Goal: Task Accomplishment & Management: Complete application form

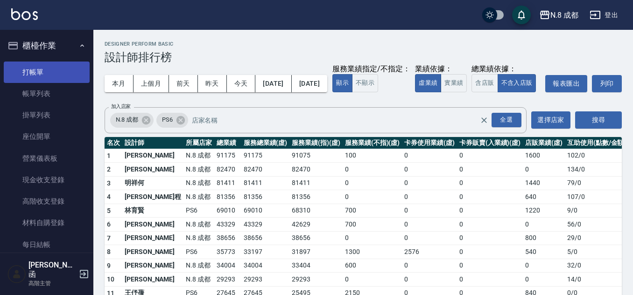
click at [59, 64] on link "打帳單" at bounding box center [47, 72] width 86 height 21
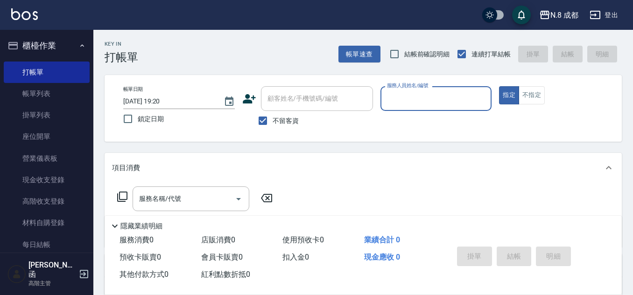
click at [413, 97] on input "服務人員姓名/編號" at bounding box center [436, 99] width 103 height 16
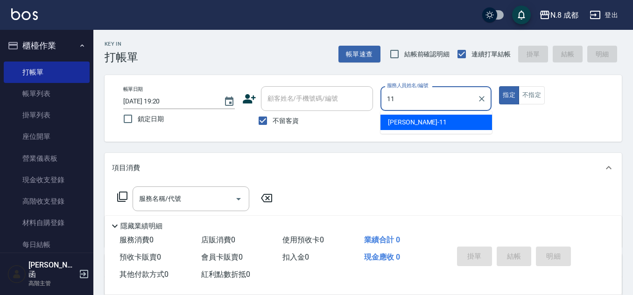
click at [418, 122] on div "[PERSON_NAME]-11" at bounding box center [436, 122] width 112 height 15
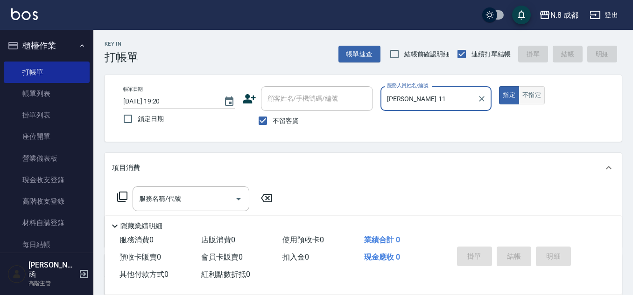
type input "[PERSON_NAME]-11"
click at [539, 92] on button "不指定" at bounding box center [531, 95] width 26 height 18
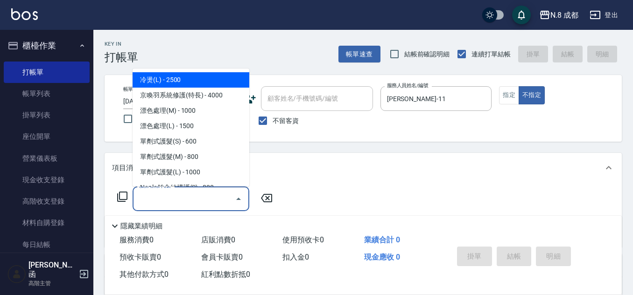
click at [186, 201] on input "服務名稱/代號" at bounding box center [184, 199] width 94 height 16
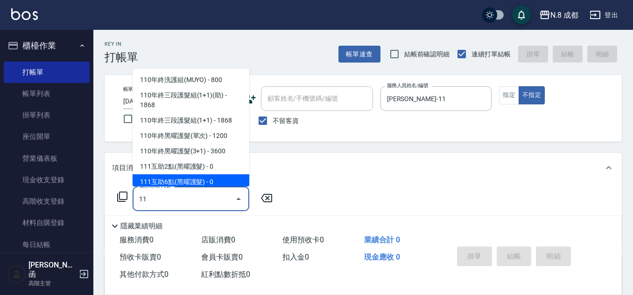
drag, startPoint x: 175, startPoint y: 203, endPoint x: 117, endPoint y: 200, distance: 58.4
click at [117, 200] on div "服務名稱/代號 11 服務名稱/代號" at bounding box center [195, 199] width 166 height 25
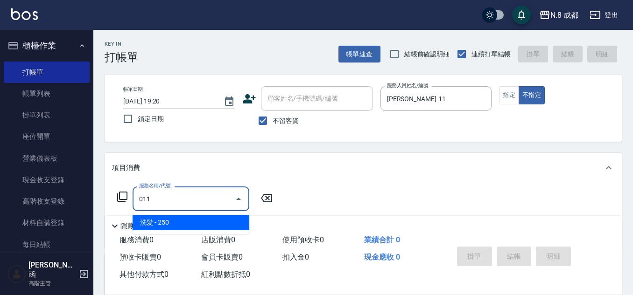
click at [188, 222] on span "洗髮 - 250" at bounding box center [191, 222] width 117 height 15
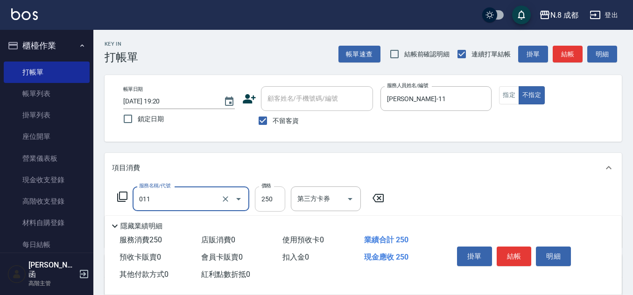
type input "洗髮(011)"
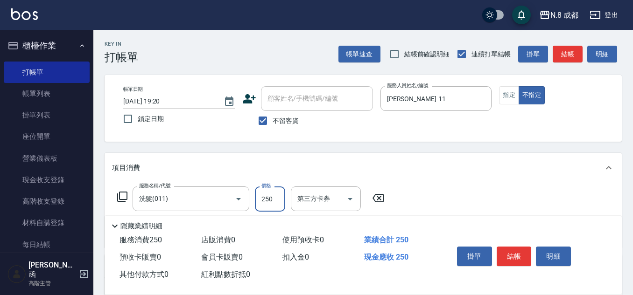
click at [267, 201] on input "250" at bounding box center [270, 199] width 30 height 25
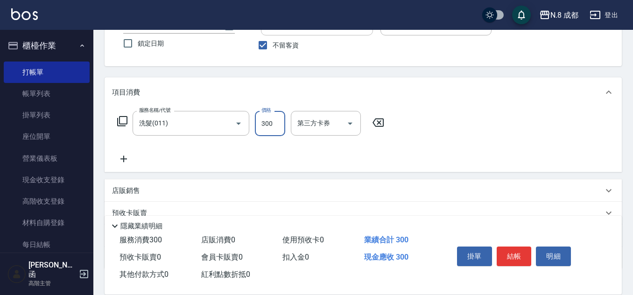
scroll to position [93, 0]
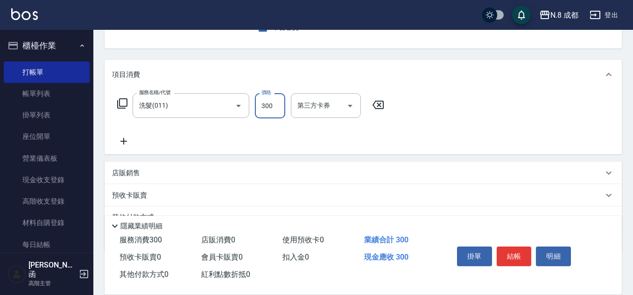
type input "300"
click at [126, 142] on icon at bounding box center [123, 141] width 23 height 11
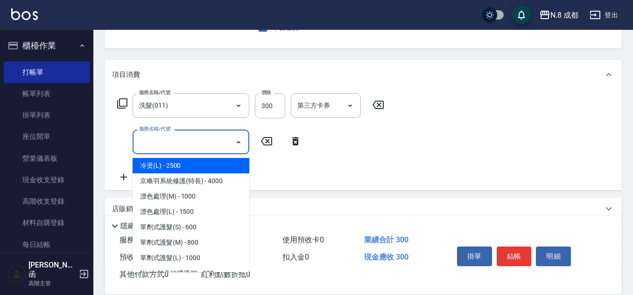
click at [145, 146] on input "服務名稱/代號" at bounding box center [184, 142] width 94 height 16
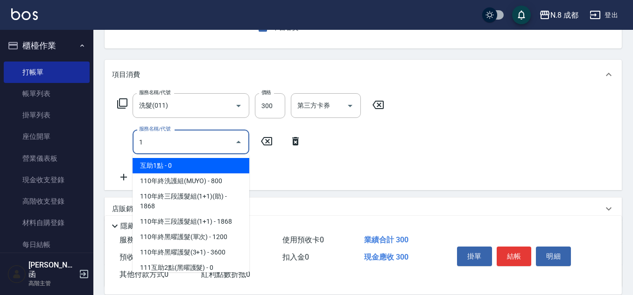
click at [163, 168] on span "互助1點 - 0" at bounding box center [191, 165] width 117 height 15
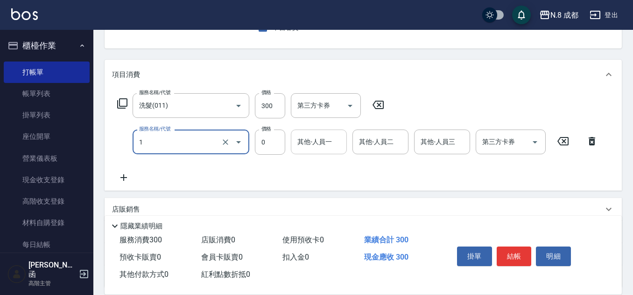
type input "互助1點(1)"
click at [337, 148] on input "其他-人員一" at bounding box center [319, 142] width 48 height 16
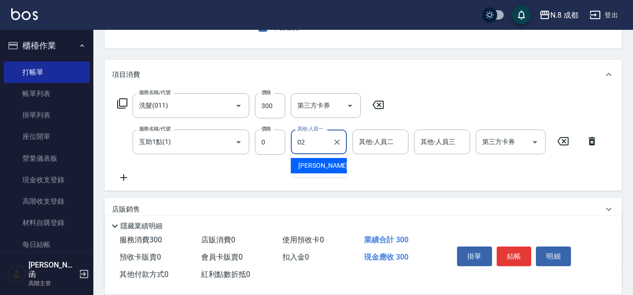
click at [326, 167] on span "[PERSON_NAME]-02" at bounding box center [327, 166] width 59 height 10
type input "[PERSON_NAME]-02"
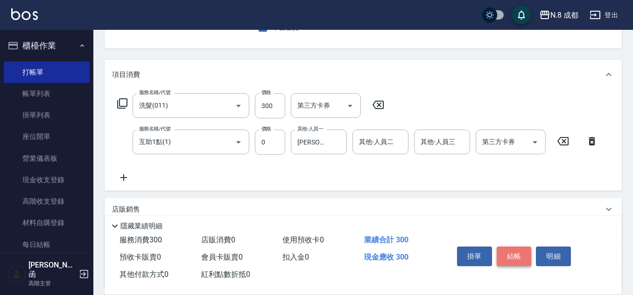
click at [516, 255] on button "結帳" at bounding box center [514, 257] width 35 height 20
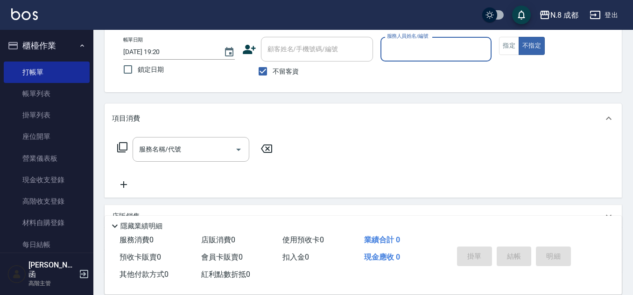
scroll to position [0, 0]
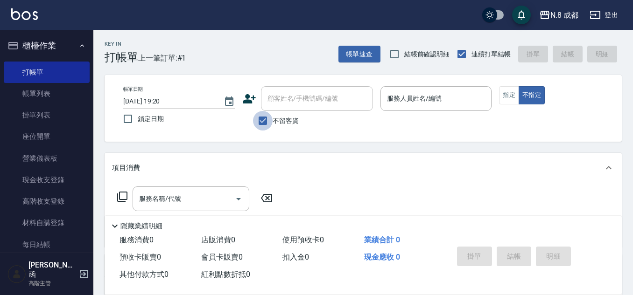
drag, startPoint x: 261, startPoint y: 116, endPoint x: 276, endPoint y: 112, distance: 14.9
click at [261, 116] on input "不留客資" at bounding box center [263, 121] width 20 height 20
click at [266, 123] on input "不留客資" at bounding box center [263, 121] width 20 height 20
checkbox input "true"
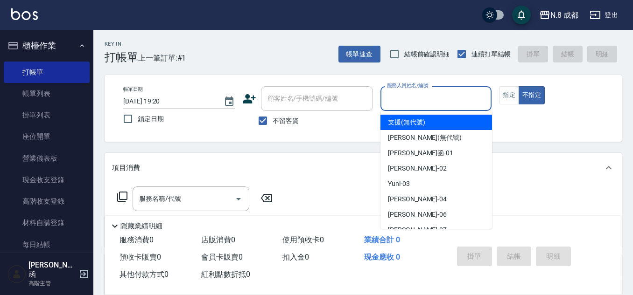
click at [429, 105] on input "服務人員姓名/編號" at bounding box center [436, 99] width 103 height 16
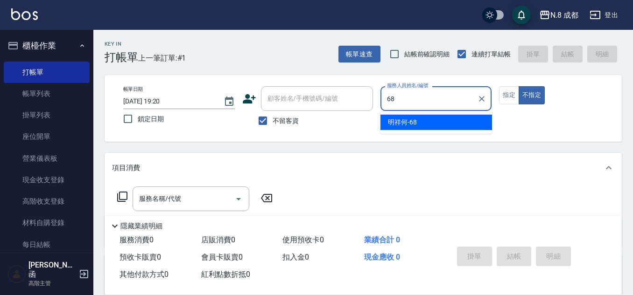
click at [437, 119] on div "明祥何 -68" at bounding box center [436, 122] width 112 height 15
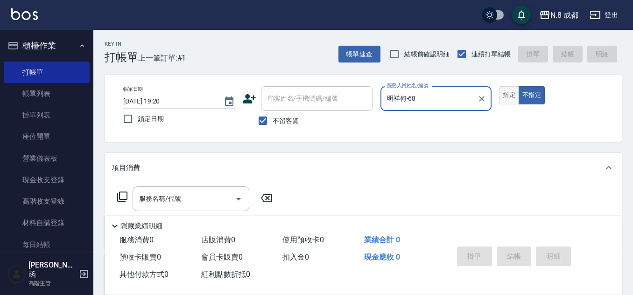
type input "明祥何-68"
click at [511, 90] on button "指定" at bounding box center [509, 95] width 20 height 18
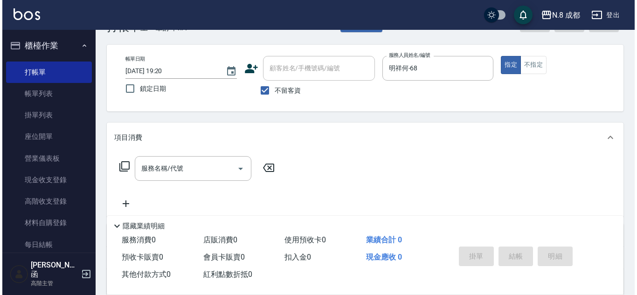
scroll to position [47, 0]
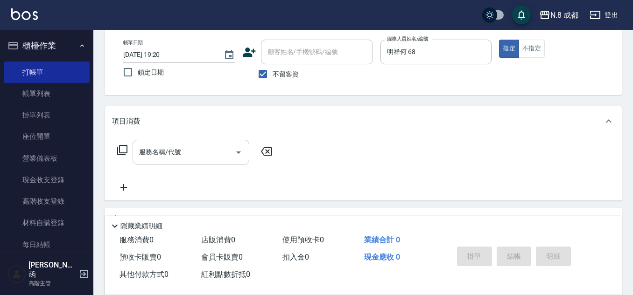
click at [148, 156] on input "服務名稱/代號" at bounding box center [184, 152] width 94 height 16
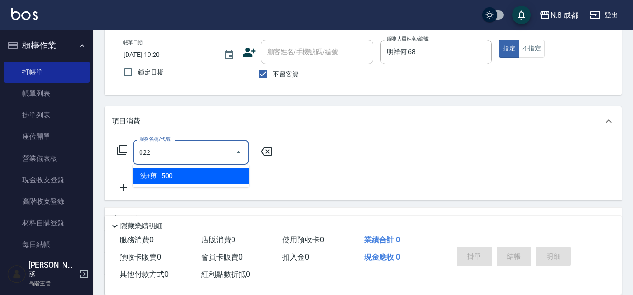
click at [167, 175] on span "洗+剪 - 500" at bounding box center [191, 175] width 117 height 15
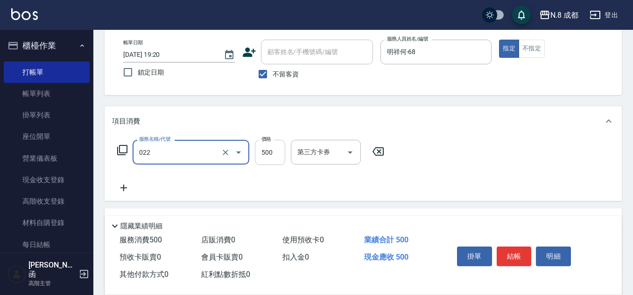
type input "洗+剪(022)"
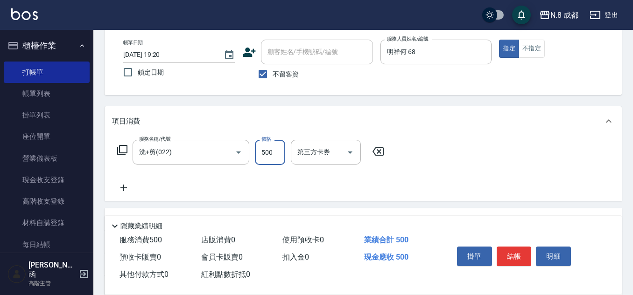
click at [264, 152] on input "500" at bounding box center [270, 152] width 30 height 25
type input "600"
click at [126, 186] on icon at bounding box center [123, 187] width 23 height 11
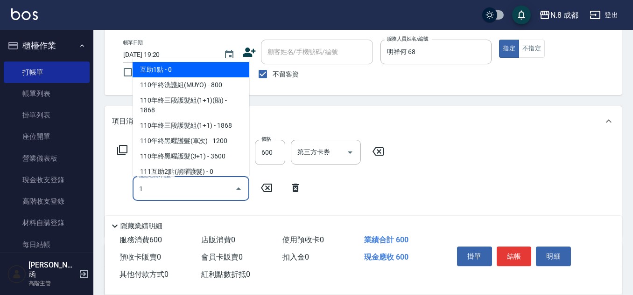
click at [174, 68] on span "互助1點 - 0" at bounding box center [191, 69] width 117 height 15
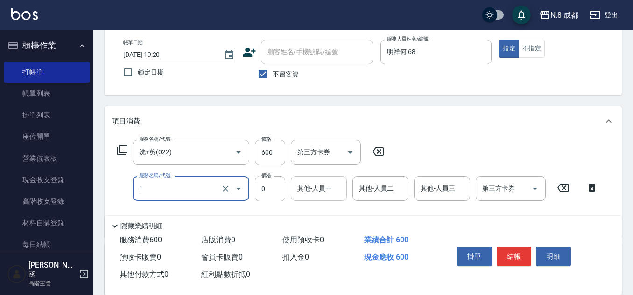
type input "互助1點(1)"
click at [312, 189] on input "其他-人員一" at bounding box center [319, 189] width 48 height 16
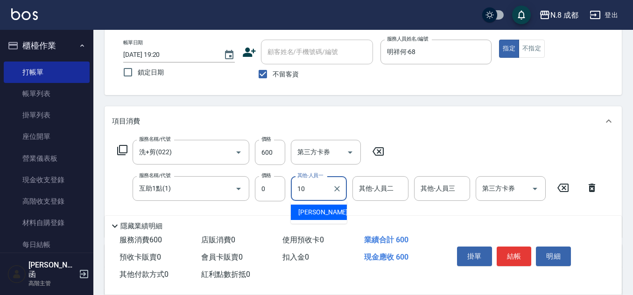
click at [320, 209] on span "[PERSON_NAME]-10" at bounding box center [327, 213] width 59 height 10
type input "[PERSON_NAME]-10"
click at [519, 256] on button "結帳" at bounding box center [514, 257] width 35 height 20
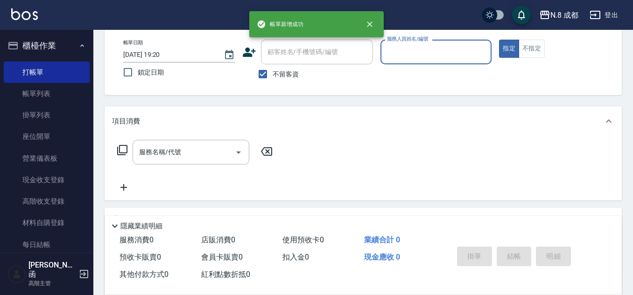
click at [414, 50] on input "服務人員姓名/編號" at bounding box center [436, 52] width 103 height 16
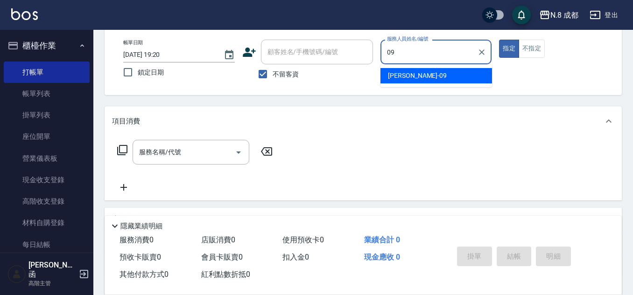
click at [420, 76] on div "[PERSON_NAME]-09" at bounding box center [436, 75] width 112 height 15
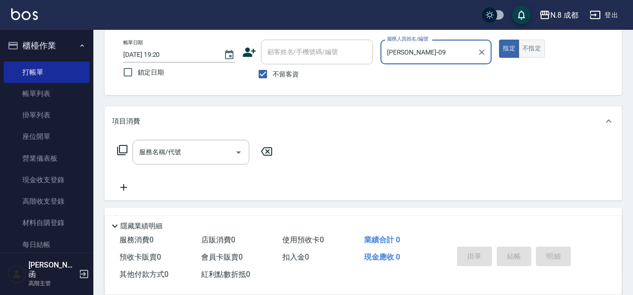
type input "[PERSON_NAME]-09"
click at [524, 54] on button "不指定" at bounding box center [531, 49] width 26 height 18
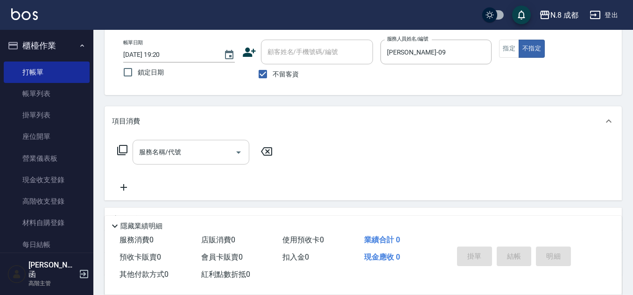
click at [191, 151] on input "服務名稱/代號" at bounding box center [184, 152] width 94 height 16
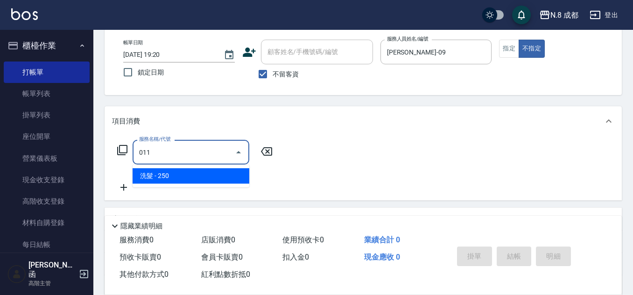
click at [183, 172] on span "洗髮 - 250" at bounding box center [191, 175] width 117 height 15
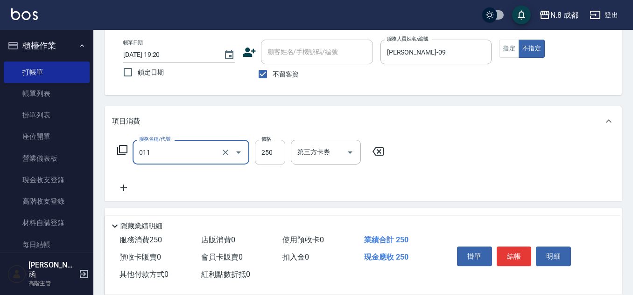
type input "洗髮(011)"
click at [278, 153] on input "250" at bounding box center [270, 152] width 30 height 25
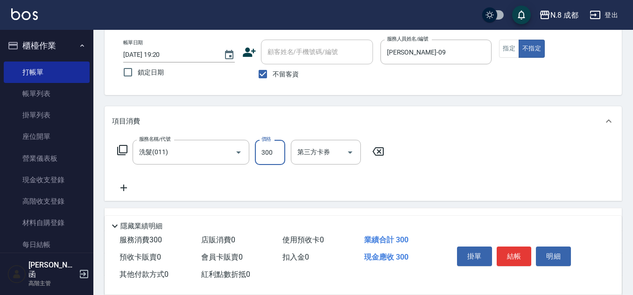
type input "300"
click at [128, 189] on icon at bounding box center [123, 187] width 23 height 11
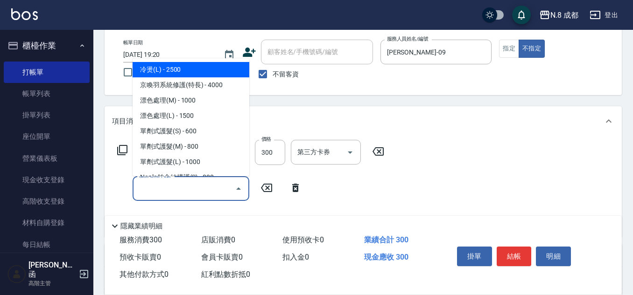
click at [146, 190] on input "服務名稱/代號" at bounding box center [184, 189] width 94 height 16
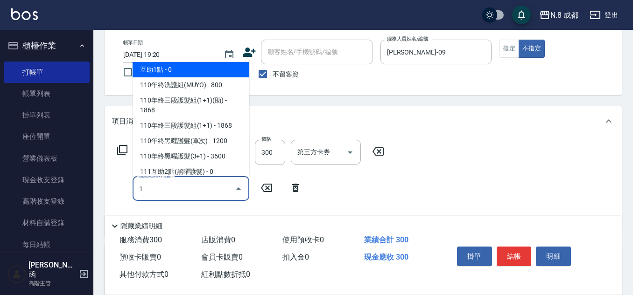
click at [162, 60] on ul "互助1點 - 0 110年終洗護組(MUYO) - 800 110年終三段護髮組(1+1)(助) - 1868 110年終三段護髮組(1+1) - 1868 …" at bounding box center [191, 117] width 117 height 118
click at [162, 67] on span "互助1點 - 0" at bounding box center [191, 69] width 117 height 15
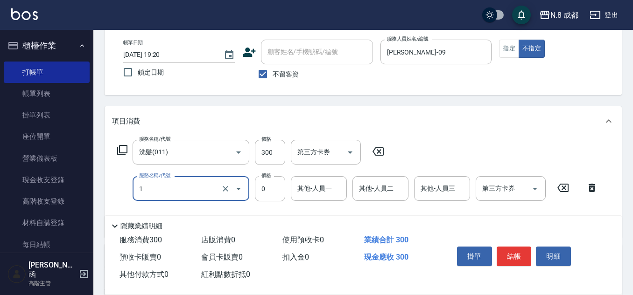
type input "互助1點(1)"
click at [313, 191] on input "其他-人員一" at bounding box center [319, 189] width 48 height 16
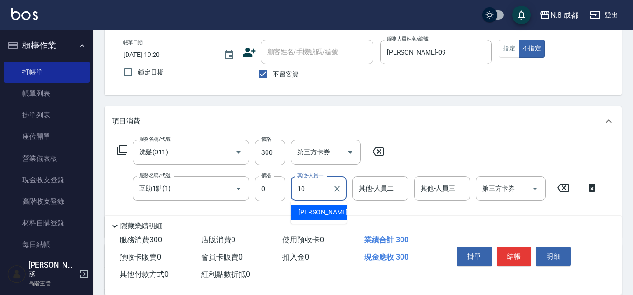
click at [327, 213] on div "[PERSON_NAME]-10" at bounding box center [319, 212] width 56 height 15
type input "[PERSON_NAME]-10"
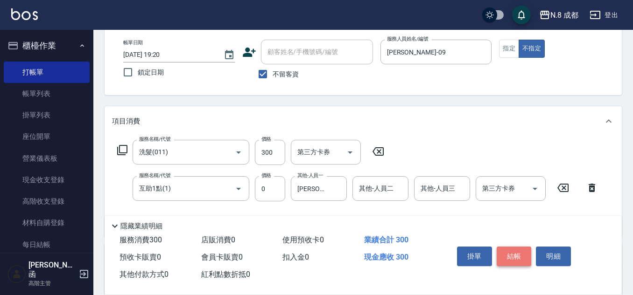
click at [520, 255] on button "結帳" at bounding box center [514, 257] width 35 height 20
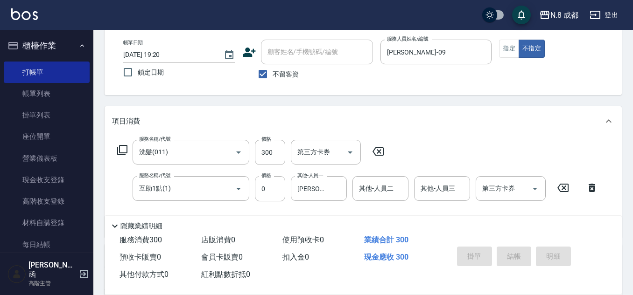
type input "[DATE] 19:21"
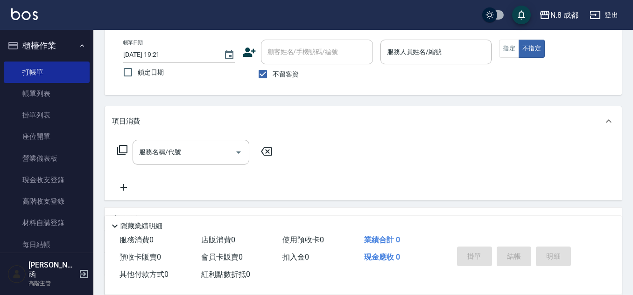
click at [497, 53] on div "帳單日期 [DATE] 19:21 鎖定日期 顧客姓名/手機號碼/編號 顧客姓名/手機號碼/編號 不留客資 服務人員姓名/編號 服務人員姓名/編號 指定 不指定" at bounding box center [363, 62] width 495 height 44
click at [428, 63] on div "服務人員姓名/編號" at bounding box center [436, 52] width 112 height 25
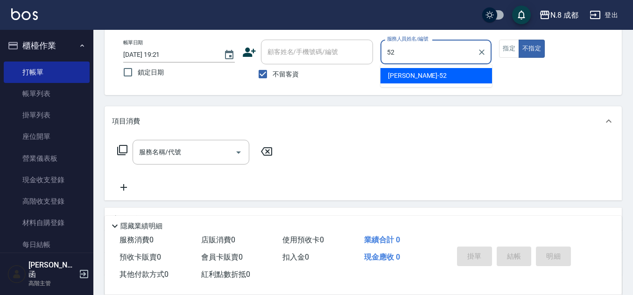
click at [436, 81] on div "[PERSON_NAME]-52" at bounding box center [436, 75] width 112 height 15
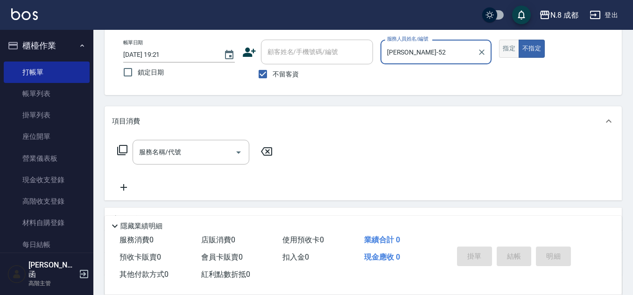
type input "[PERSON_NAME]-52"
drag, startPoint x: 505, startPoint y: 48, endPoint x: 477, endPoint y: 56, distance: 29.7
click at [506, 48] on button "指定" at bounding box center [509, 49] width 20 height 18
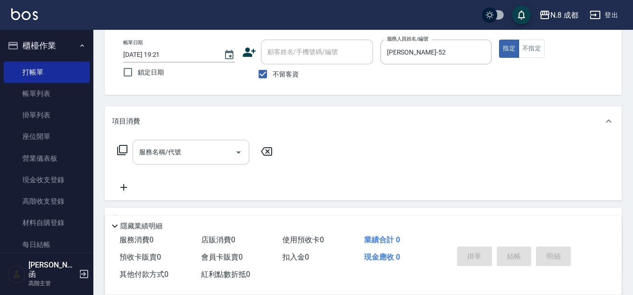
click at [196, 147] on input "服務名稱/代號" at bounding box center [184, 152] width 94 height 16
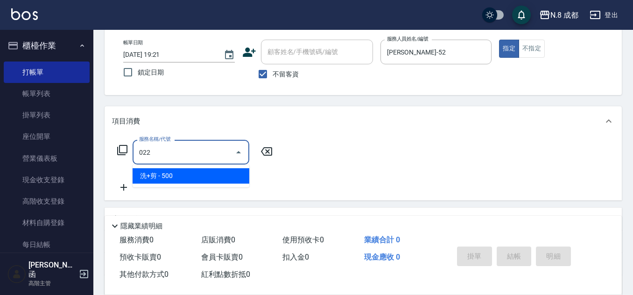
click at [184, 176] on span "洗+剪 - 500" at bounding box center [191, 175] width 117 height 15
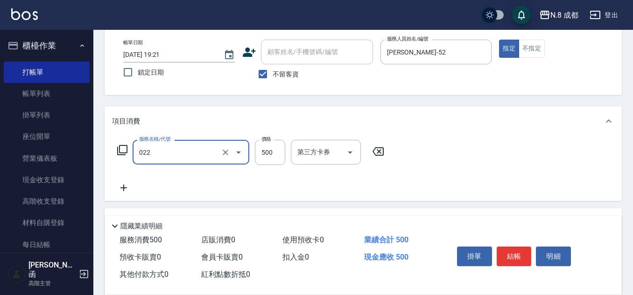
type input "洗+剪(022)"
click at [123, 188] on icon at bounding box center [123, 187] width 23 height 11
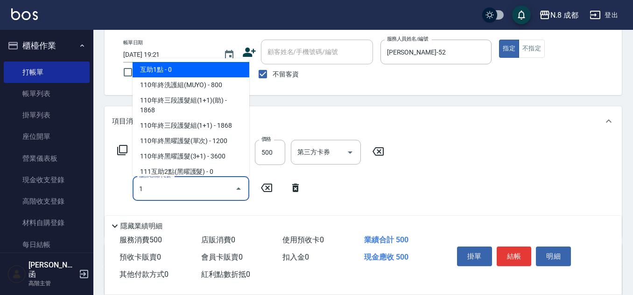
click at [180, 70] on span "互助1點 - 0" at bounding box center [191, 69] width 117 height 15
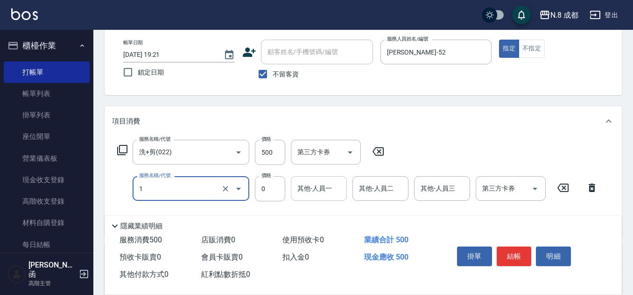
type input "互助1點(1)"
click at [318, 184] on div "其他-人員一 其他-人員一" at bounding box center [319, 188] width 56 height 25
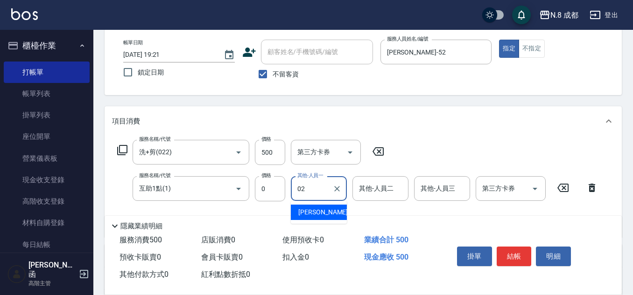
click at [323, 209] on span "[PERSON_NAME]-02" at bounding box center [327, 213] width 59 height 10
type input "[PERSON_NAME]-02"
click at [516, 251] on button "結帳" at bounding box center [514, 257] width 35 height 20
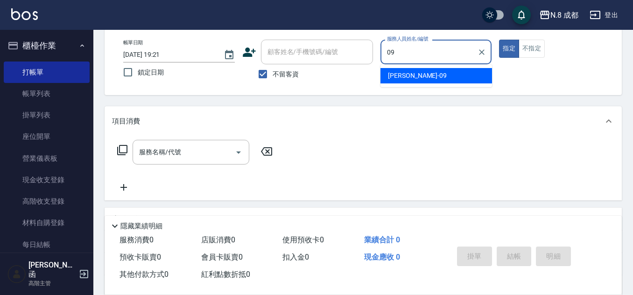
click at [411, 77] on span "[PERSON_NAME]-09" at bounding box center [417, 76] width 59 height 10
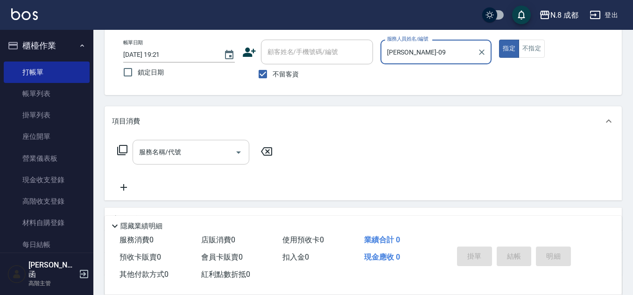
type input "[PERSON_NAME]-09"
click at [177, 154] on input "服務名稱/代號" at bounding box center [184, 152] width 94 height 16
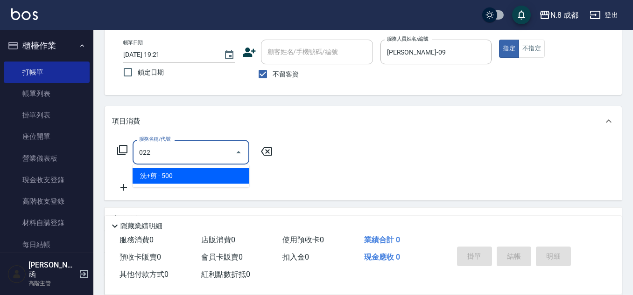
click at [177, 179] on span "洗+剪 - 500" at bounding box center [191, 175] width 117 height 15
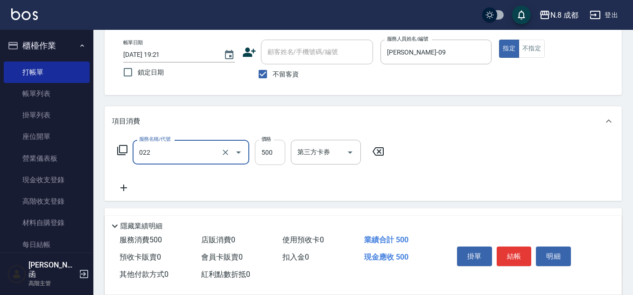
type input "洗+剪(022)"
click at [260, 164] on input "500" at bounding box center [270, 152] width 30 height 25
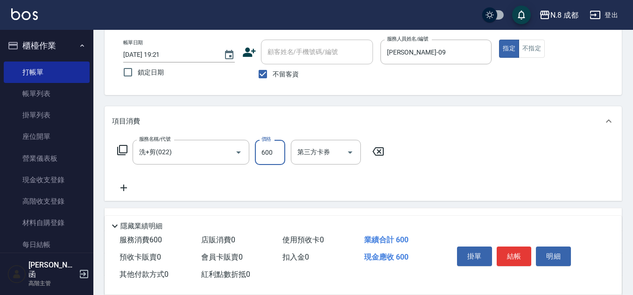
type input "600"
click at [126, 187] on icon at bounding box center [123, 187] width 23 height 11
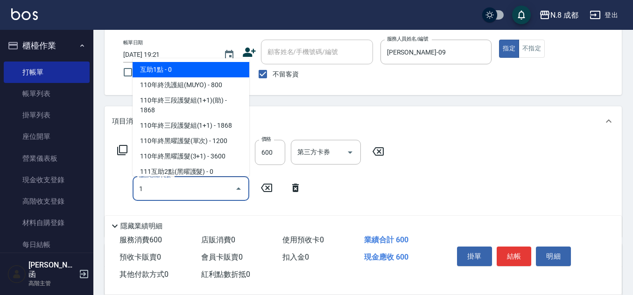
click at [193, 67] on span "互助1點 - 0" at bounding box center [191, 69] width 117 height 15
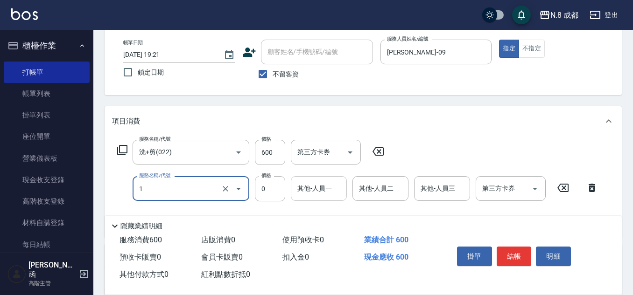
type input "互助1點(1)"
drag, startPoint x: 317, startPoint y: 188, endPoint x: 318, endPoint y: 193, distance: 5.6
click at [317, 187] on input "1" at bounding box center [319, 189] width 48 height 16
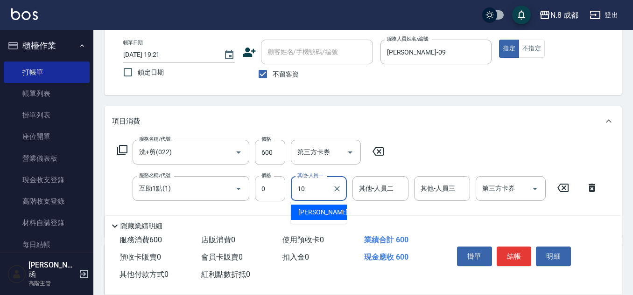
click at [319, 210] on span "[PERSON_NAME]-10" at bounding box center [327, 213] width 59 height 10
type input "[PERSON_NAME]-10"
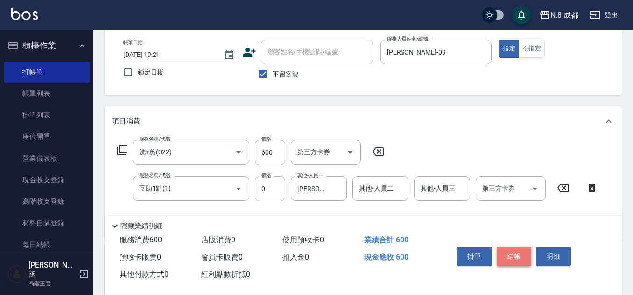
click at [519, 252] on button "結帳" at bounding box center [514, 257] width 35 height 20
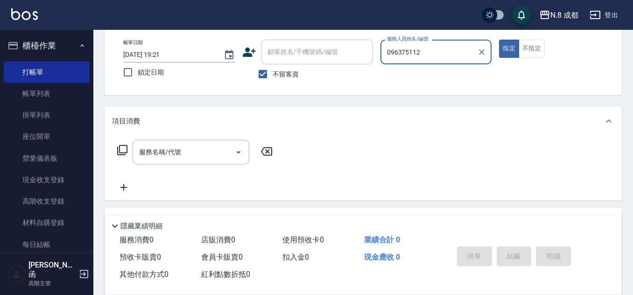
type input "0963751128"
click at [337, 53] on div "帳單日期 [DATE] 19:21 鎖定日期 顧客姓名/手機號碼/編號 顧客姓名/手機號碼/編號 不留客資 服務人員姓名/編號 0963751128 服務人員…" at bounding box center [363, 62] width 495 height 44
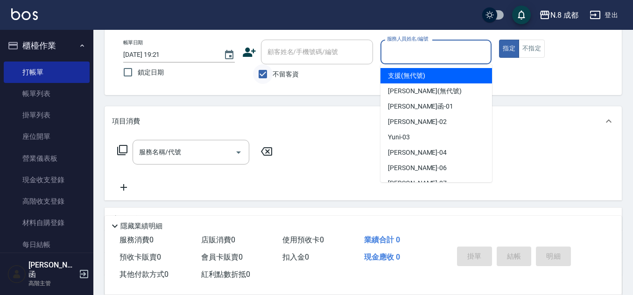
click at [262, 68] on input "不留客資" at bounding box center [263, 74] width 20 height 20
checkbox input "false"
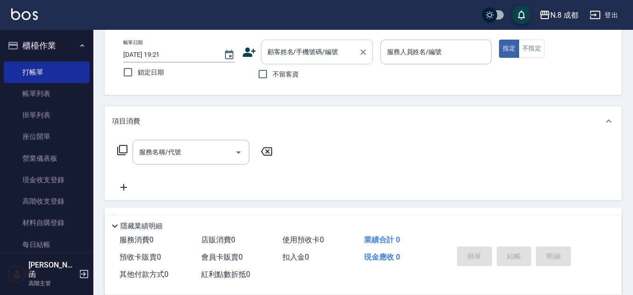
click at [273, 60] on input "顧客姓名/手機號碼/編號" at bounding box center [310, 52] width 90 height 16
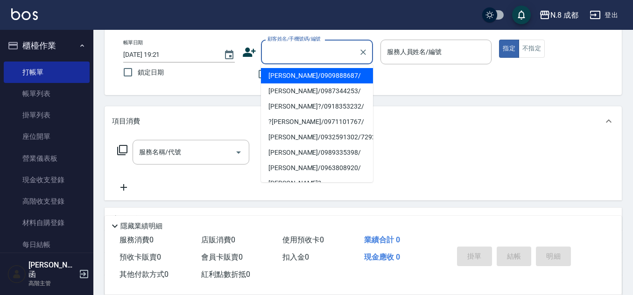
paste input "0963751128"
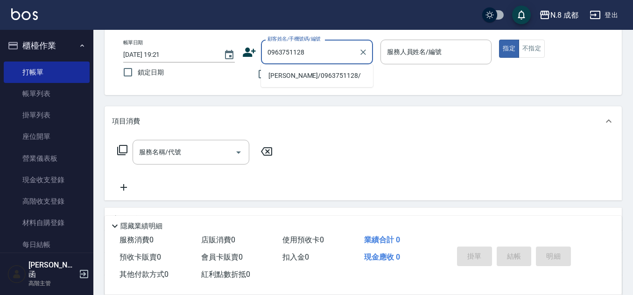
click at [294, 75] on li "[PERSON_NAME]/0963751128/" at bounding box center [317, 75] width 112 height 15
type input "[PERSON_NAME]/0963751128/"
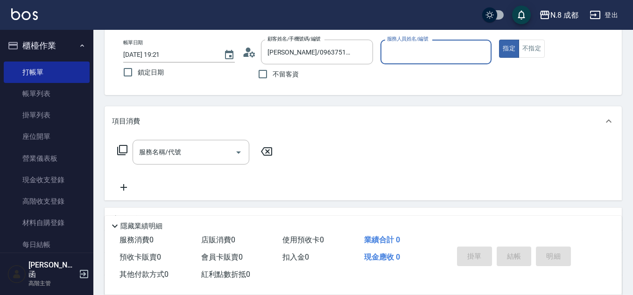
type input "[PERSON_NAME]-53"
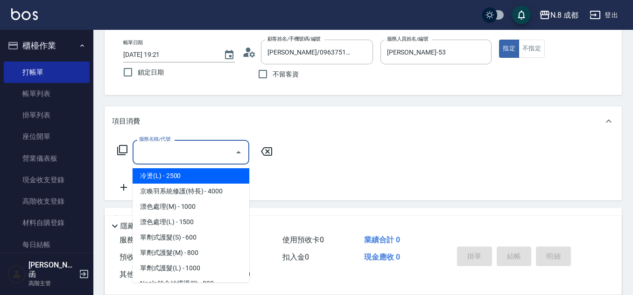
click at [183, 156] on input "服務名稱/代號" at bounding box center [184, 152] width 94 height 16
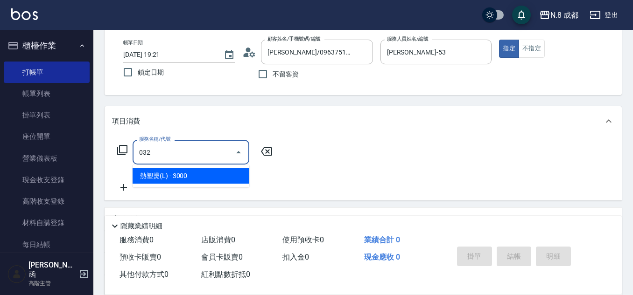
click at [184, 176] on span "熱塑燙(L) - 3000" at bounding box center [191, 175] width 117 height 15
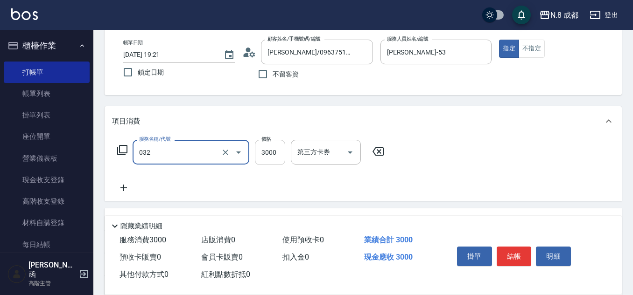
type input "熱塑燙(L)(032)"
click at [276, 154] on input "3000" at bounding box center [270, 152] width 30 height 25
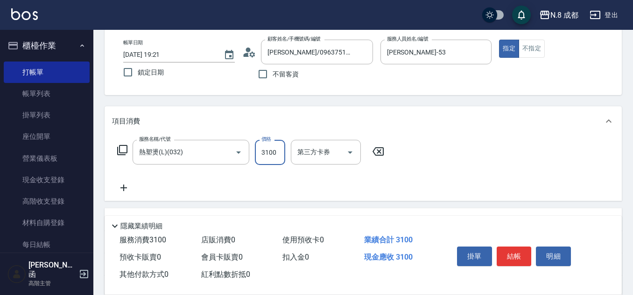
type input "3100"
click at [135, 181] on div "服務名稱/代號 熱塑燙(L)(032) 服務名稱/代號 價格 3100 價格 第三方卡券 第三方卡券" at bounding box center [251, 167] width 278 height 54
click at [120, 188] on icon at bounding box center [123, 187] width 23 height 11
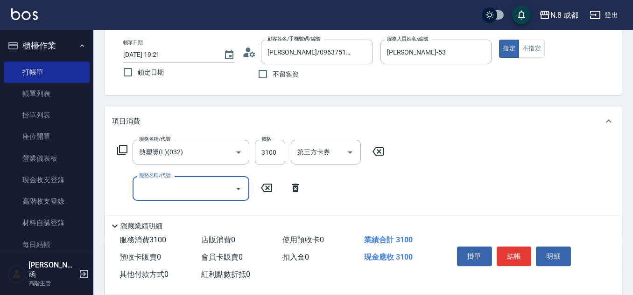
click at [147, 193] on input "服務名稱/代號" at bounding box center [184, 189] width 94 height 16
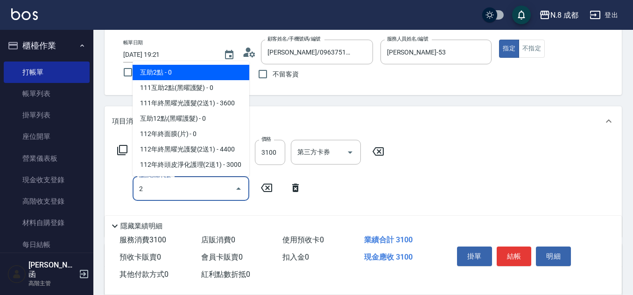
click at [185, 70] on span "互助2點 - 0" at bounding box center [191, 72] width 117 height 15
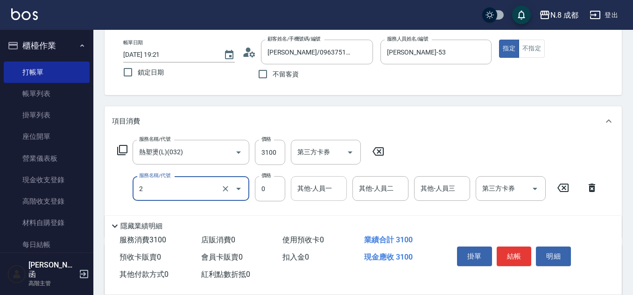
type input "互助2點(2)"
drag, startPoint x: 342, startPoint y: 191, endPoint x: 335, endPoint y: 191, distance: 7.0
click at [338, 191] on input "其他-人員一" at bounding box center [319, 189] width 48 height 16
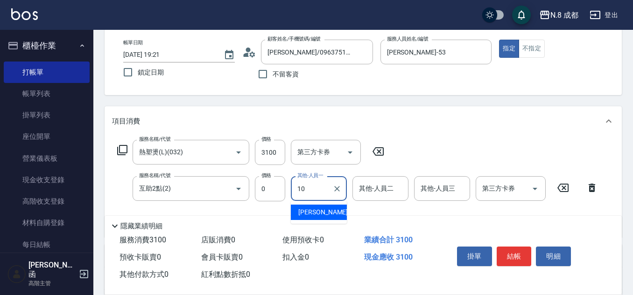
click at [320, 214] on span "[PERSON_NAME]-10" at bounding box center [327, 213] width 59 height 10
type input "[PERSON_NAME]-10"
click at [522, 253] on button "結帳" at bounding box center [514, 257] width 35 height 20
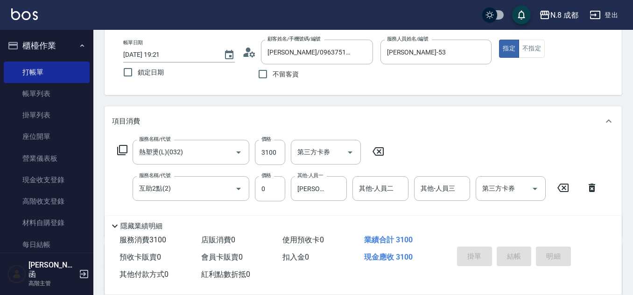
type input "[DATE] 19:22"
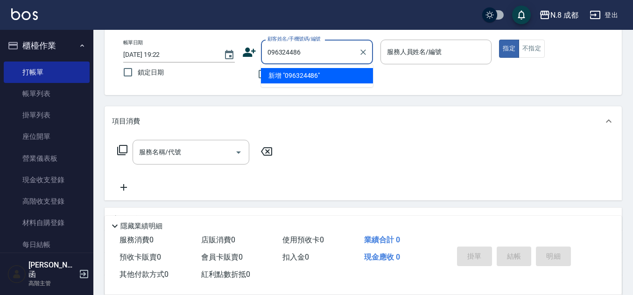
type input "0963244869"
drag, startPoint x: 325, startPoint y: 56, endPoint x: 223, endPoint y: 57, distance: 102.2
click at [223, 57] on div "帳單日期 [DATE] 19:22 鎖定日期 顧客姓名/手機號碼/編號 0963244869 顧客姓名/手機號碼/編號 不留客資 服務人員姓名/編號 服務人員…" at bounding box center [363, 62] width 495 height 44
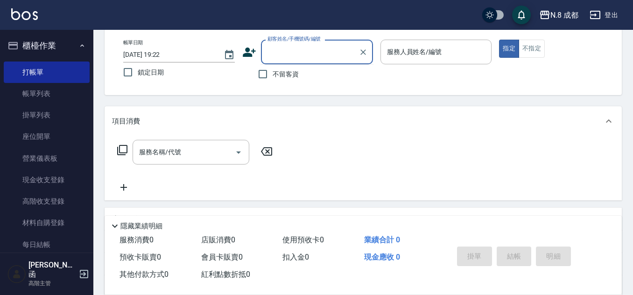
click at [248, 53] on icon at bounding box center [249, 52] width 13 height 9
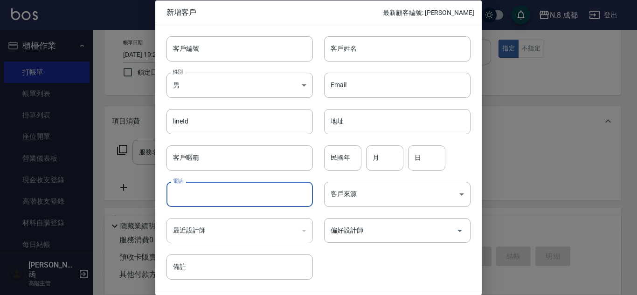
drag, startPoint x: 199, startPoint y: 193, endPoint x: 220, endPoint y: 182, distance: 23.6
click at [201, 194] on input "電話" at bounding box center [240, 194] width 147 height 25
paste input "0963244869"
type input "0963244869"
click at [365, 48] on input "客戶姓名" at bounding box center [397, 48] width 147 height 25
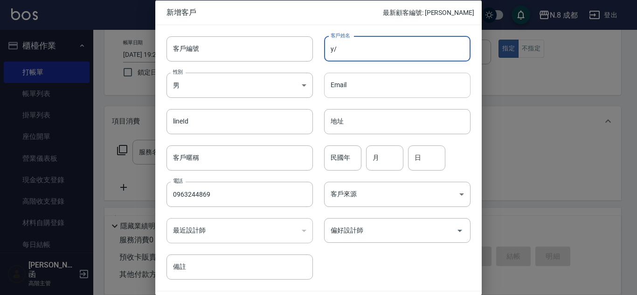
type input "y"
type input "[PERSON_NAME]"
click at [392, 238] on input "偏好設計師" at bounding box center [391, 231] width 124 height 16
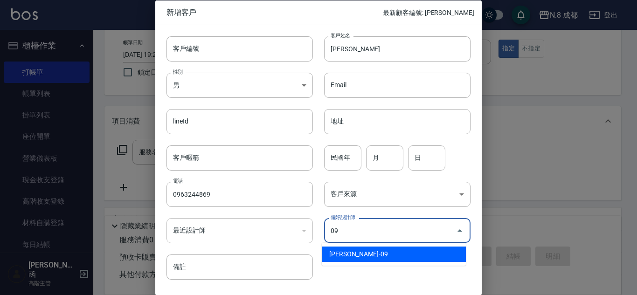
click at [390, 257] on li "[PERSON_NAME]-09" at bounding box center [394, 254] width 144 height 15
type input "[PERSON_NAME]"
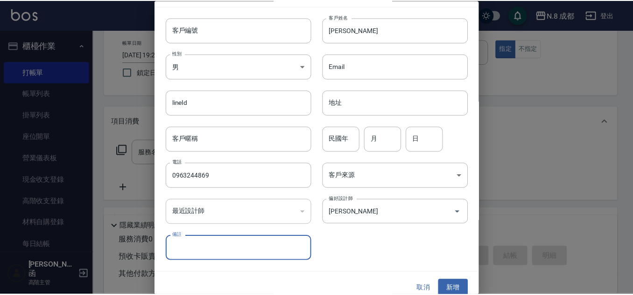
scroll to position [28, 0]
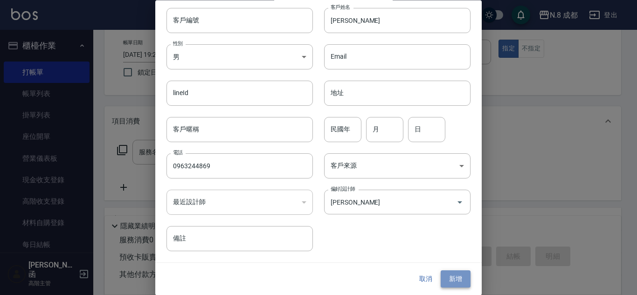
click at [459, 285] on button "新增" at bounding box center [456, 279] width 30 height 17
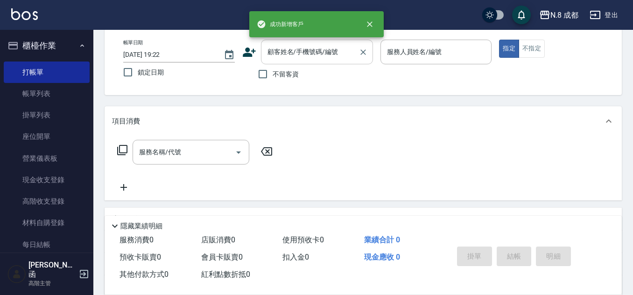
click at [306, 51] on input "顧客姓名/手機號碼/編號" at bounding box center [310, 52] width 90 height 16
paste input "0963244869"
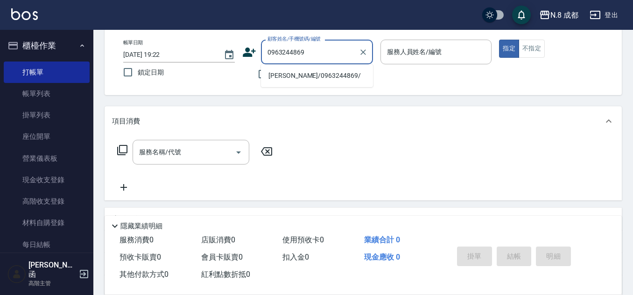
click at [303, 76] on li "[PERSON_NAME]/0963244869/" at bounding box center [317, 75] width 112 height 15
type input "[PERSON_NAME]/0963244869/"
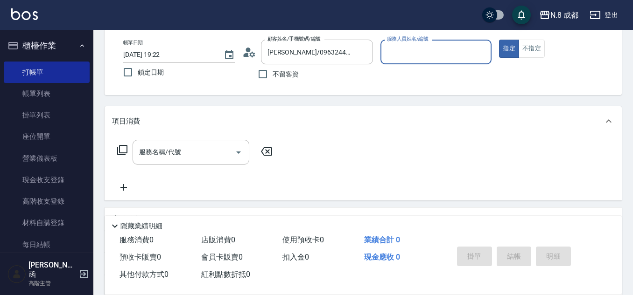
type input "[PERSON_NAME]-09"
click at [186, 157] on input "服務名稱/代號" at bounding box center [184, 152] width 94 height 16
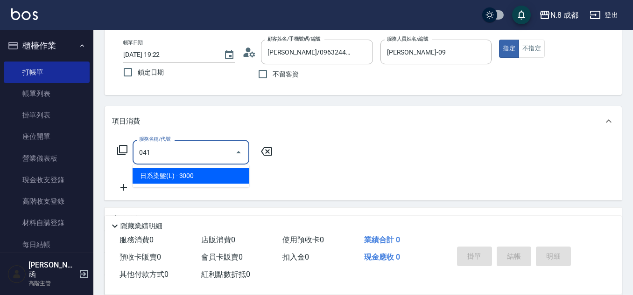
click at [182, 177] on span "日系染髮(L) - 3000" at bounding box center [191, 175] width 117 height 15
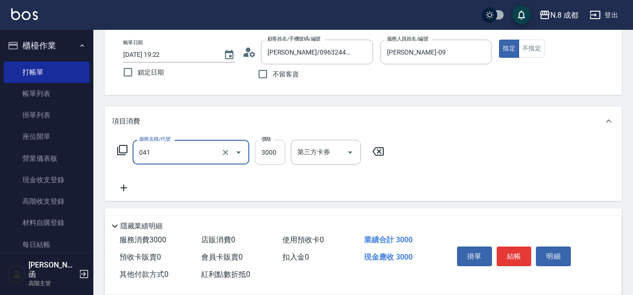
type input "日系染髮(L)(041)"
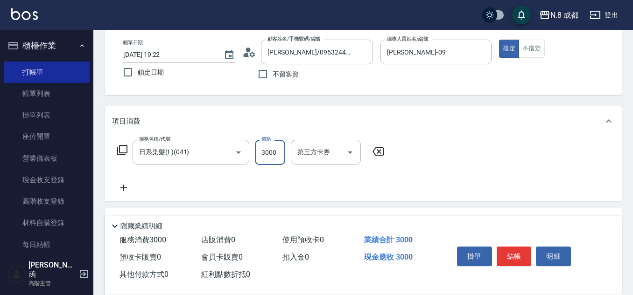
click at [270, 154] on input "3000" at bounding box center [270, 152] width 30 height 25
type input "2980"
click at [128, 189] on icon at bounding box center [123, 187] width 23 height 11
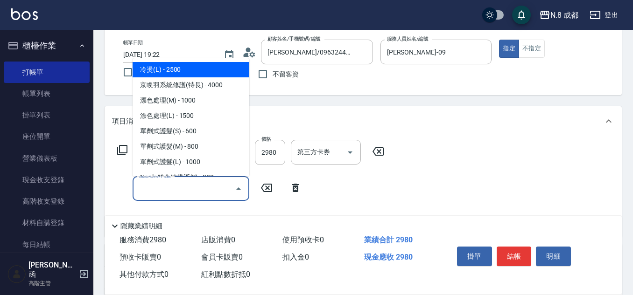
click at [158, 191] on input "服務名稱/代號" at bounding box center [184, 189] width 94 height 16
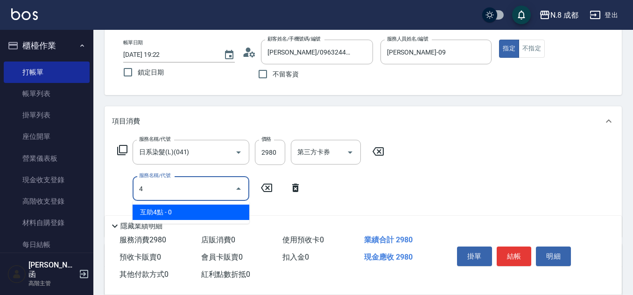
drag, startPoint x: 166, startPoint y: 212, endPoint x: 290, endPoint y: 196, distance: 124.8
click at [168, 212] on span "互助4點 - 0" at bounding box center [191, 212] width 117 height 15
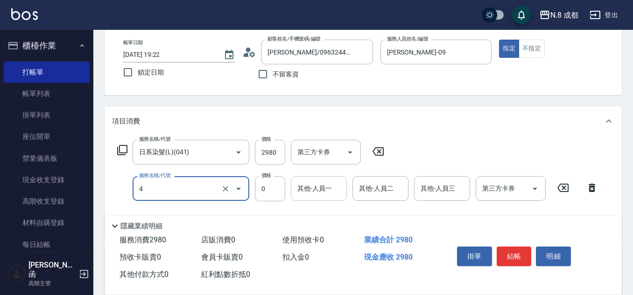
type input "互助4點(4)"
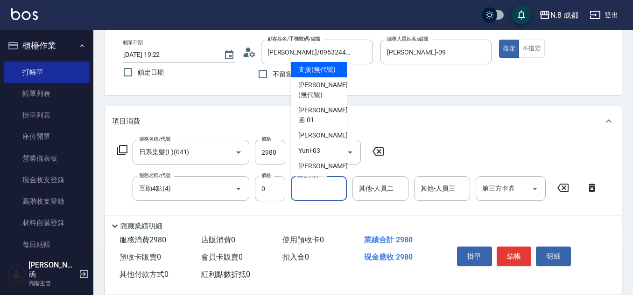
click at [316, 186] on input "其他-人員一" at bounding box center [319, 189] width 48 height 16
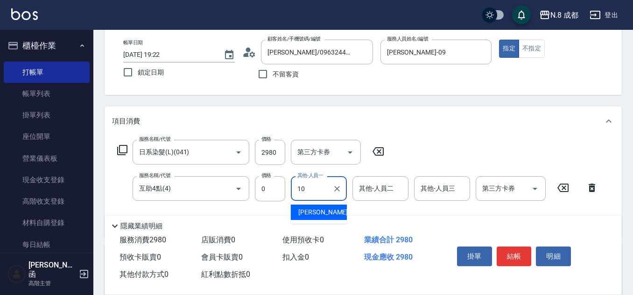
click at [326, 208] on span "[PERSON_NAME]-10" at bounding box center [327, 213] width 59 height 10
type input "[PERSON_NAME]-10"
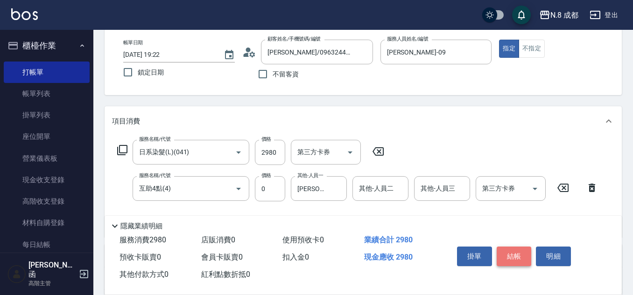
click at [516, 255] on button "結帳" at bounding box center [514, 257] width 35 height 20
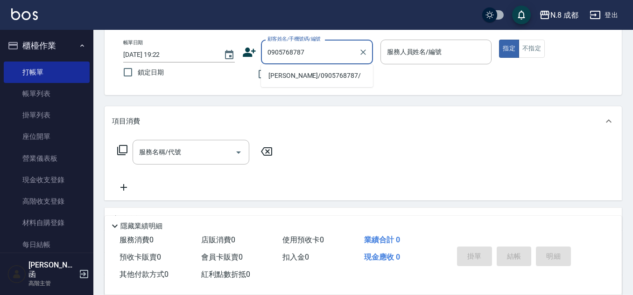
click at [299, 78] on li "[PERSON_NAME]/0905768787/" at bounding box center [317, 75] width 112 height 15
type input "[PERSON_NAME]/0905768787/"
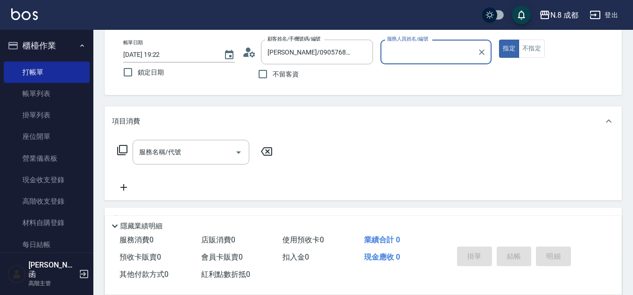
type input "[PERSON_NAME]-09"
click at [177, 154] on input "服務名稱/代號" at bounding box center [184, 152] width 94 height 16
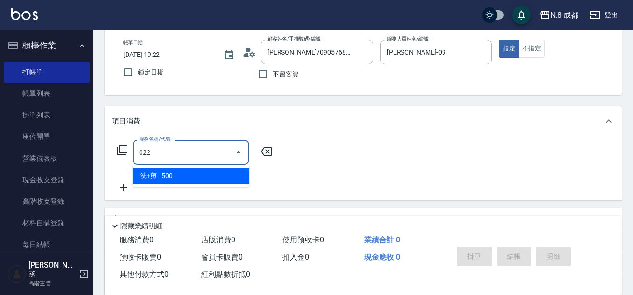
click at [178, 175] on span "洗+剪 - 500" at bounding box center [191, 175] width 117 height 15
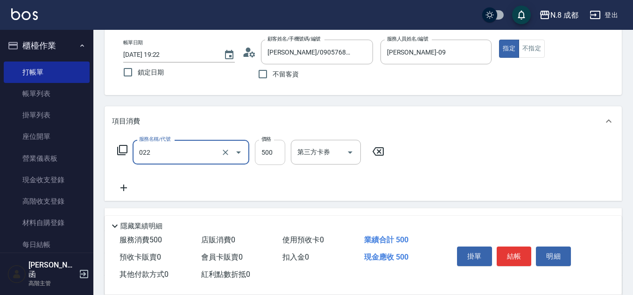
type input "洗+剪(022)"
click at [272, 149] on input "500" at bounding box center [270, 152] width 30 height 25
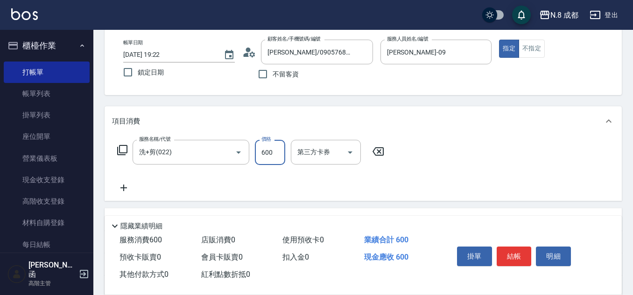
type input "600"
click at [122, 188] on icon at bounding box center [123, 188] width 7 height 7
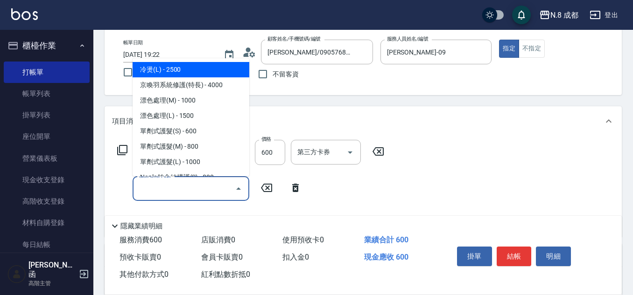
click at [152, 194] on input "服務名稱/代號" at bounding box center [184, 189] width 94 height 16
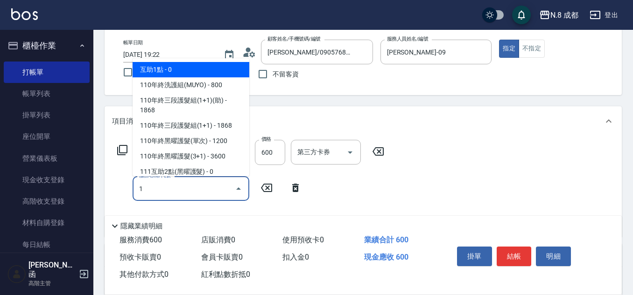
click at [161, 70] on span "互助1點 - 0" at bounding box center [191, 69] width 117 height 15
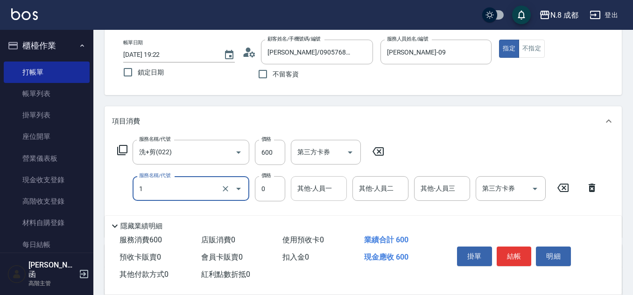
type input "互助1點(1)"
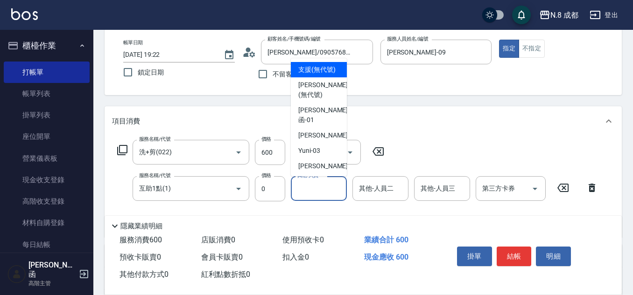
click at [301, 194] on input "其他-人員一" at bounding box center [319, 189] width 48 height 16
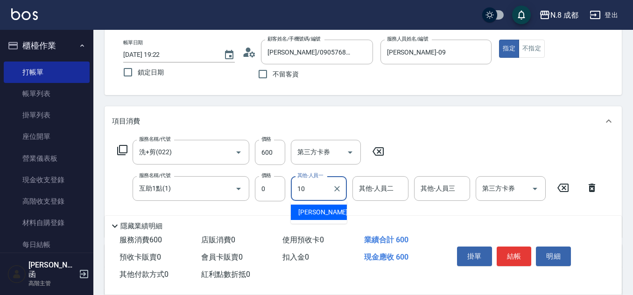
click at [325, 208] on span "[PERSON_NAME]-10" at bounding box center [327, 213] width 59 height 10
type input "[PERSON_NAME]-10"
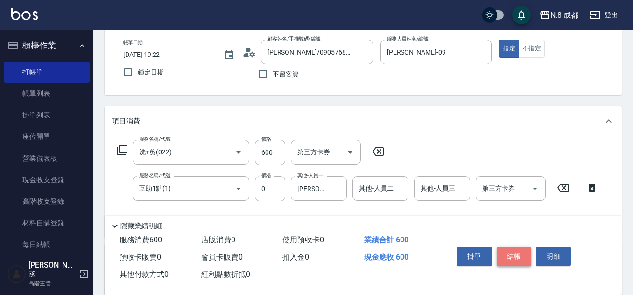
click at [521, 253] on button "結帳" at bounding box center [514, 257] width 35 height 20
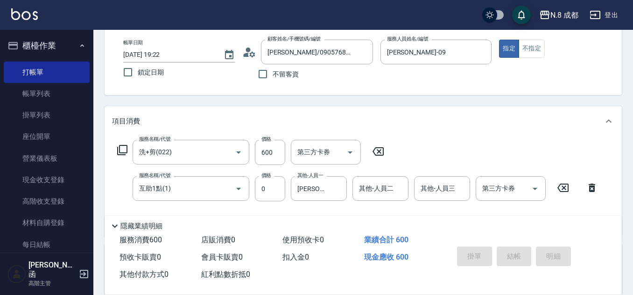
type input "[DATE] 19:23"
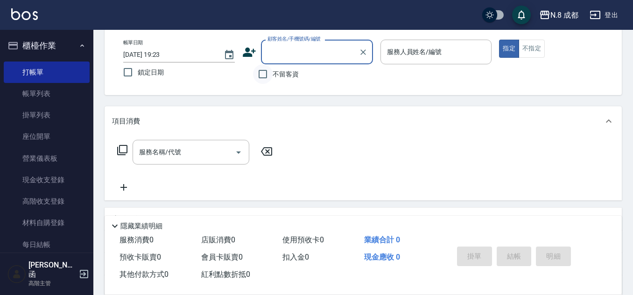
click at [268, 68] on input "不留客資" at bounding box center [263, 74] width 20 height 20
checkbox input "true"
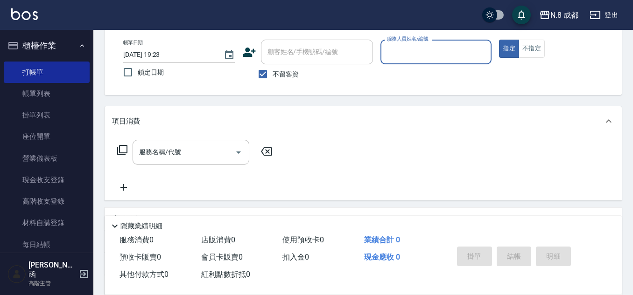
click at [422, 51] on input "服務人員姓名/編號" at bounding box center [436, 52] width 103 height 16
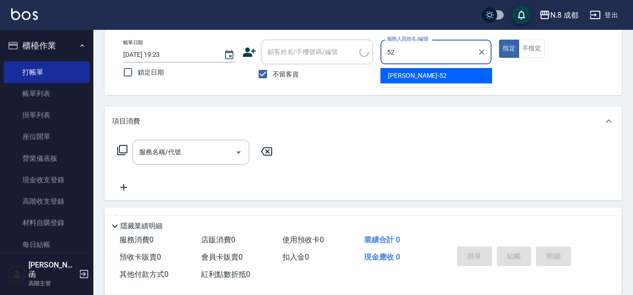
click at [406, 75] on span "[PERSON_NAME]-52" at bounding box center [417, 76] width 59 height 10
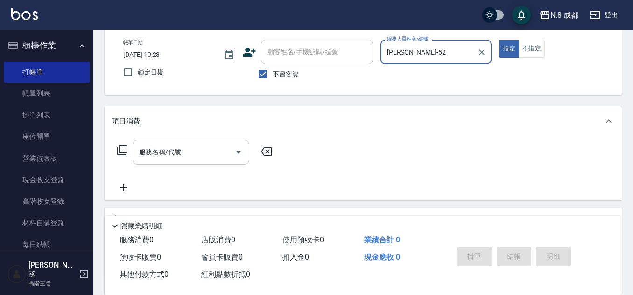
type input "[PERSON_NAME]-52"
click at [193, 160] on input "服務名稱/代號" at bounding box center [184, 152] width 94 height 16
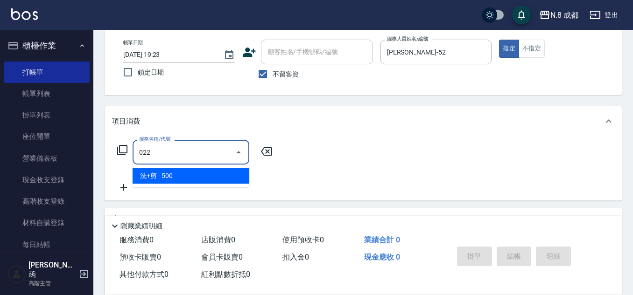
click at [178, 177] on span "洗+剪 - 500" at bounding box center [191, 175] width 117 height 15
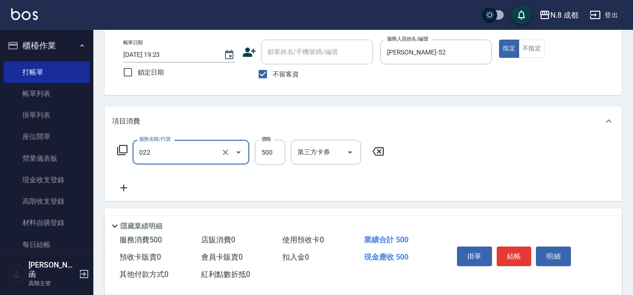
type input "洗+剪(022)"
click at [285, 151] on div "服務名稱/代號 洗+剪(022) 服務名稱/代號 價格 500 價格 第三方卡券 第三方卡券" at bounding box center [251, 152] width 278 height 25
drag, startPoint x: 274, startPoint y: 154, endPoint x: 264, endPoint y: 155, distance: 9.9
click at [274, 154] on input "500" at bounding box center [270, 152] width 30 height 25
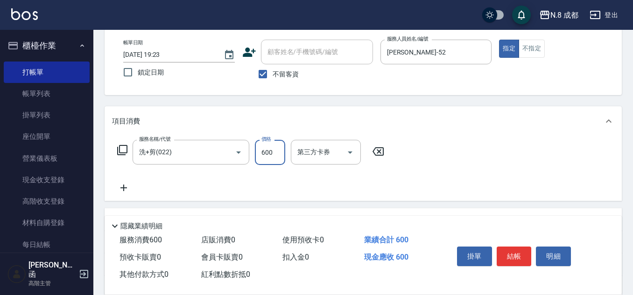
type input "600"
click at [122, 186] on icon at bounding box center [123, 187] width 23 height 11
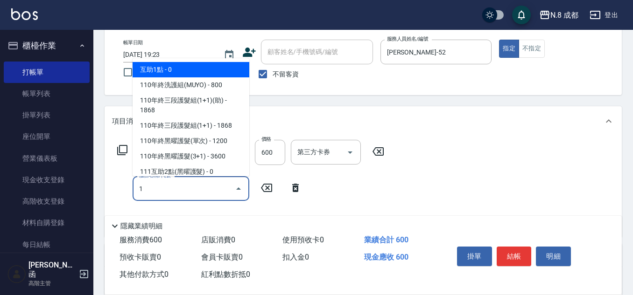
click at [190, 61] on ul "互助1點 - 0 110年終洗護組(MUYO) - 800 110年終三段護髮組(1+1)(助) - 1868 110年終三段護髮組(1+1) - 1868 …" at bounding box center [191, 117] width 117 height 118
click at [217, 66] on span "互助1點 - 0" at bounding box center [191, 69] width 117 height 15
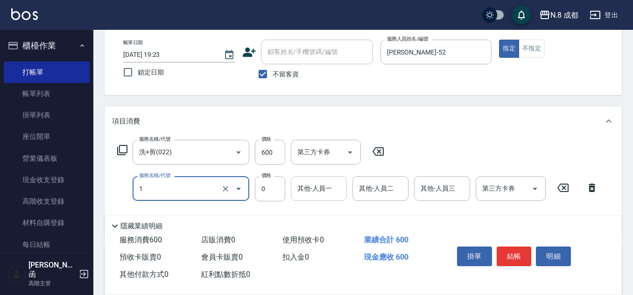
type input "互助1點(1)"
click at [319, 191] on input "其他-人員一" at bounding box center [319, 189] width 48 height 16
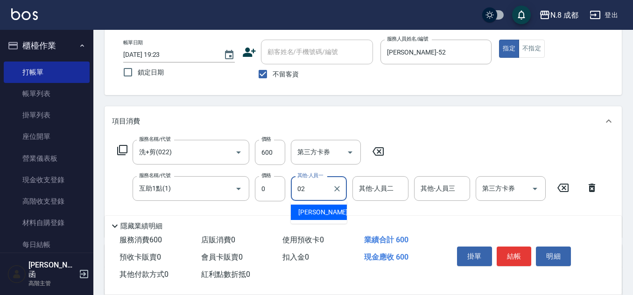
click at [324, 213] on span "[PERSON_NAME]-02" at bounding box center [327, 213] width 59 height 10
type input "[PERSON_NAME]-02"
click at [518, 253] on button "結帳" at bounding box center [514, 257] width 35 height 20
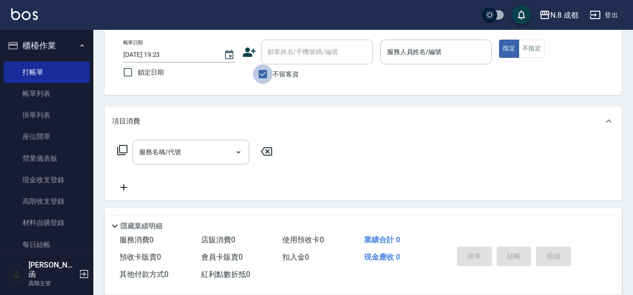
click at [256, 73] on input "不留客資" at bounding box center [263, 74] width 20 height 20
checkbox input "false"
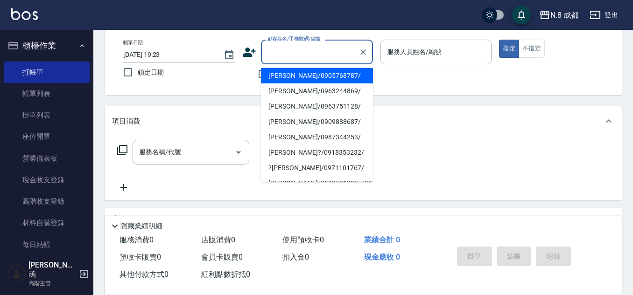
click at [284, 55] on input "顧客姓名/手機號碼/編號" at bounding box center [310, 52] width 90 height 16
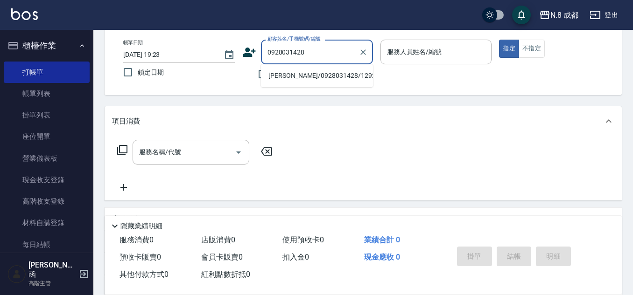
click at [315, 77] on li "[PERSON_NAME]/0928031428/129206" at bounding box center [317, 75] width 112 height 15
type input "[PERSON_NAME]/0928031428/129206"
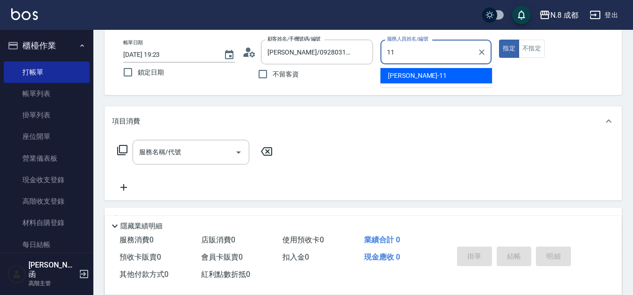
click at [419, 69] on div "[PERSON_NAME]-11" at bounding box center [436, 75] width 112 height 15
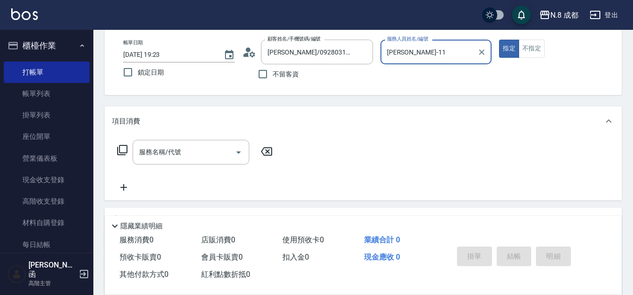
type input "[PERSON_NAME]-11"
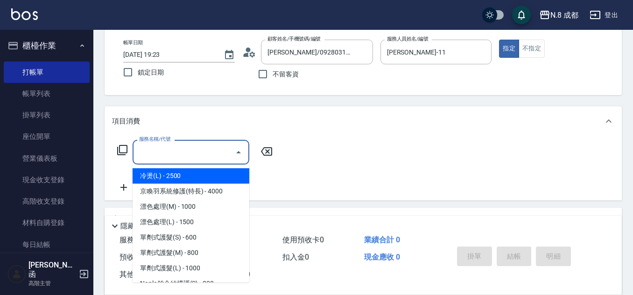
click at [168, 152] on input "服務名稱/代號" at bounding box center [184, 152] width 94 height 16
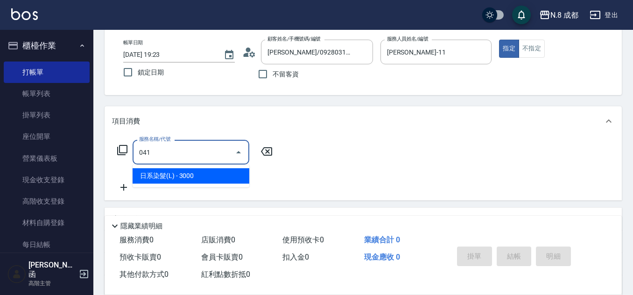
click at [202, 175] on span "日系染髮(L) - 3000" at bounding box center [191, 175] width 117 height 15
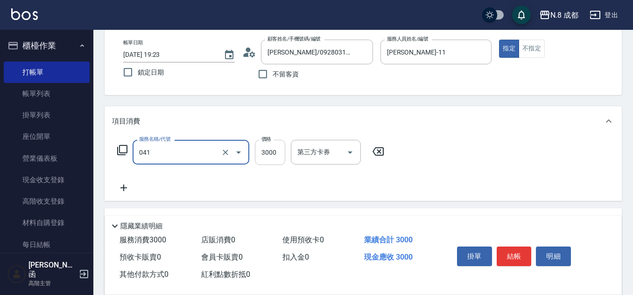
type input "日系染髮(L)(041)"
click at [273, 149] on input "3000" at bounding box center [270, 152] width 30 height 25
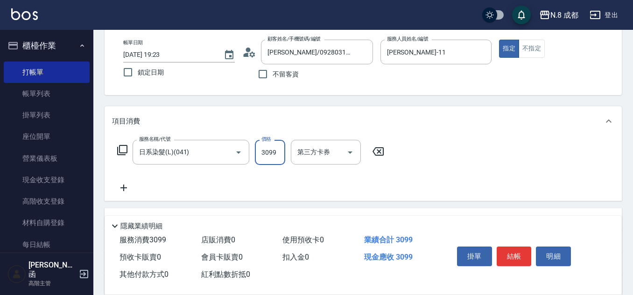
type input "3099"
click at [124, 193] on icon at bounding box center [123, 187] width 23 height 11
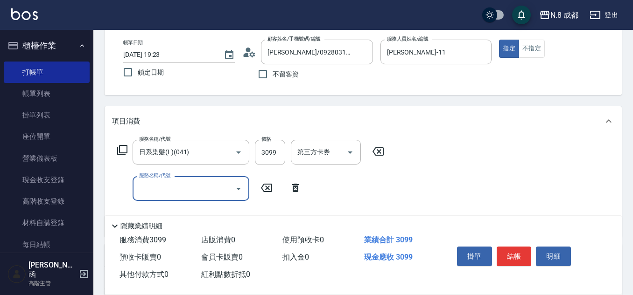
click at [161, 188] on input "服務名稱/代號" at bounding box center [184, 189] width 94 height 16
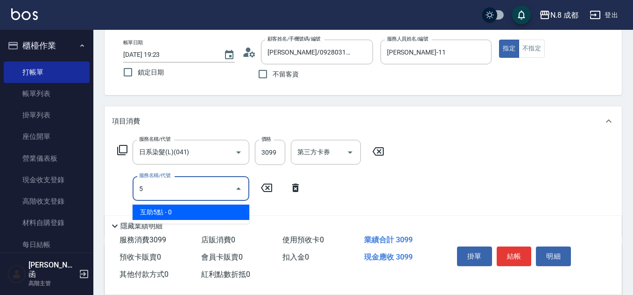
click at [168, 210] on span "互助5點 - 0" at bounding box center [191, 212] width 117 height 15
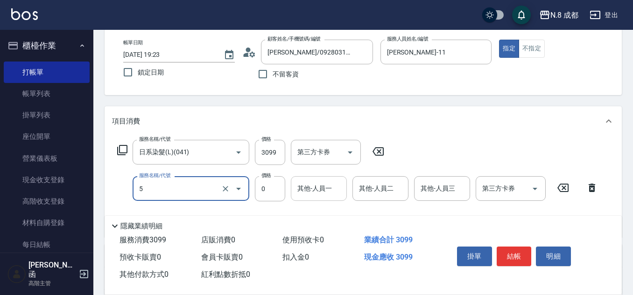
type input "互助5點(5)"
click at [298, 188] on input "其他-人員一" at bounding box center [319, 189] width 48 height 16
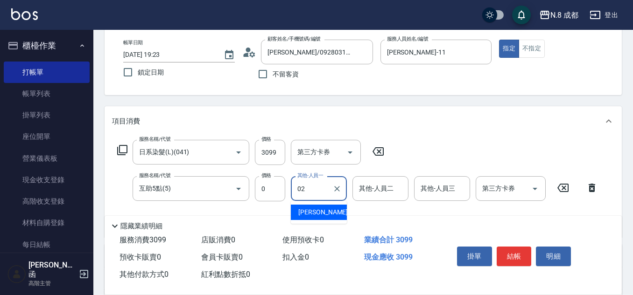
click at [326, 213] on span "[PERSON_NAME]-02" at bounding box center [327, 213] width 59 height 10
type input "[PERSON_NAME]-02"
click at [518, 255] on button "結帳" at bounding box center [514, 257] width 35 height 20
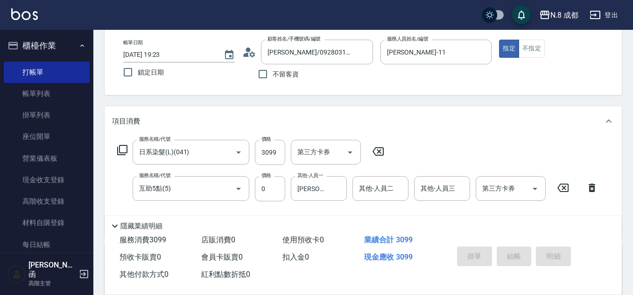
type input "[DATE] 19:25"
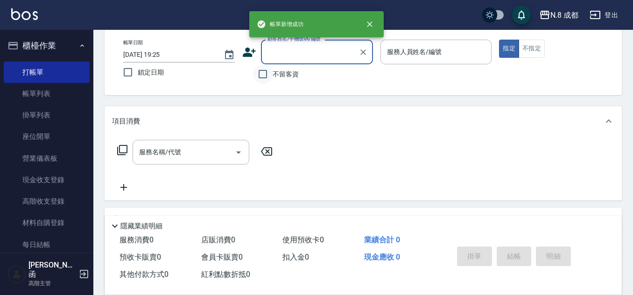
click at [266, 77] on input "不留客資" at bounding box center [263, 74] width 20 height 20
checkbox input "true"
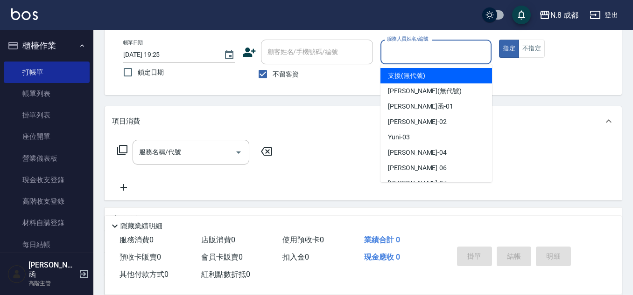
click at [439, 50] on input "服務人員姓名/編號" at bounding box center [436, 52] width 103 height 16
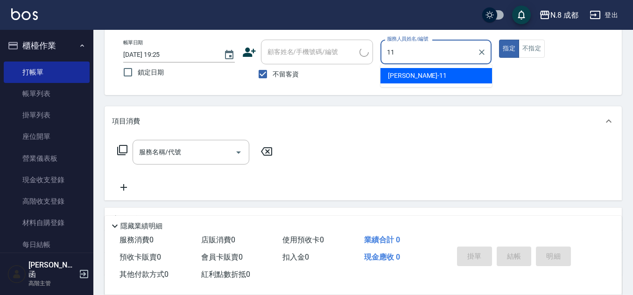
click at [410, 74] on span "[PERSON_NAME]-11" at bounding box center [417, 76] width 59 height 10
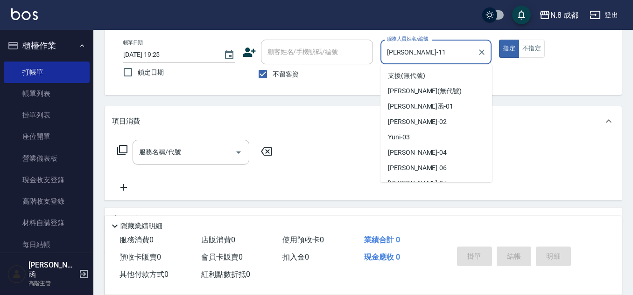
click at [337, 55] on div "帳單日期 [DATE] 19:25 鎖定日期 顧客姓名/手機號碼/編號 顧客姓名/手機號碼/編號 不留客資 服務人員姓名/編號 [PERSON_NAME]-1…" at bounding box center [363, 62] width 495 height 44
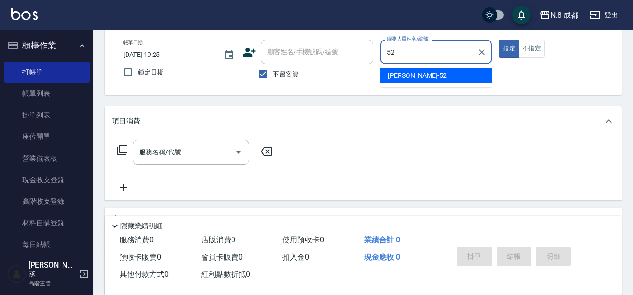
click at [408, 74] on span "[PERSON_NAME]-52" at bounding box center [417, 76] width 59 height 10
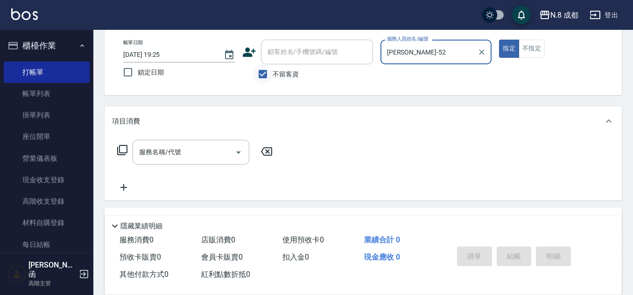
type input "[PERSON_NAME]-52"
click at [264, 77] on input "不留客資" at bounding box center [263, 74] width 20 height 20
checkbox input "false"
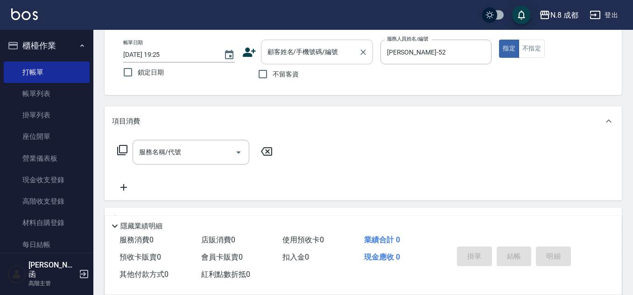
click at [296, 43] on div "顧客姓名/手機號碼/編號" at bounding box center [317, 52] width 112 height 25
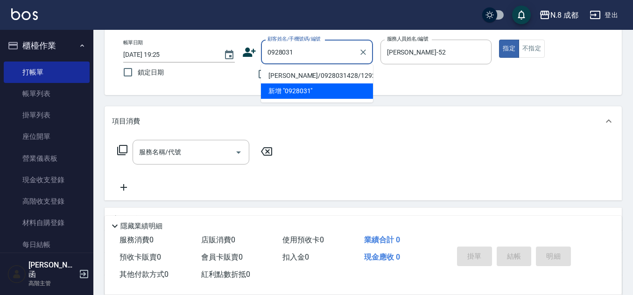
click at [312, 74] on li "[PERSON_NAME]/0928031428/129206" at bounding box center [317, 75] width 112 height 15
type input "[PERSON_NAME]/0928031428/129206"
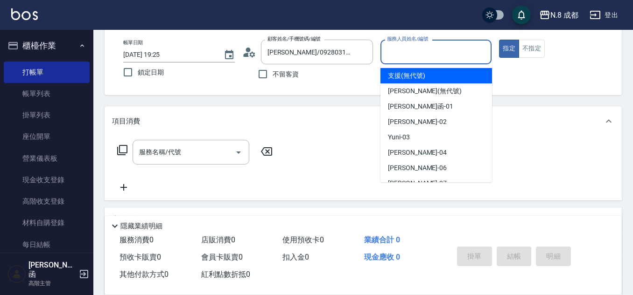
click at [419, 52] on input "服務人員姓名/編號" at bounding box center [436, 52] width 103 height 16
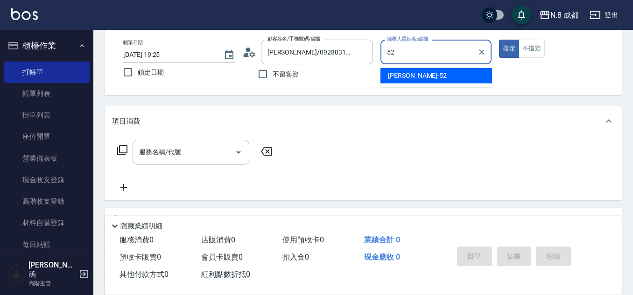
click at [414, 76] on span "[PERSON_NAME]-52" at bounding box center [417, 76] width 59 height 10
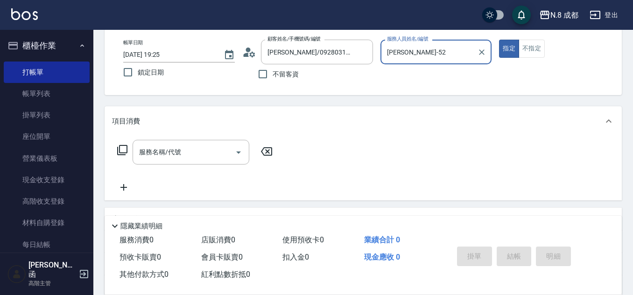
type input "[PERSON_NAME]-52"
click at [170, 156] on input "服務名稱/代號" at bounding box center [184, 152] width 94 height 16
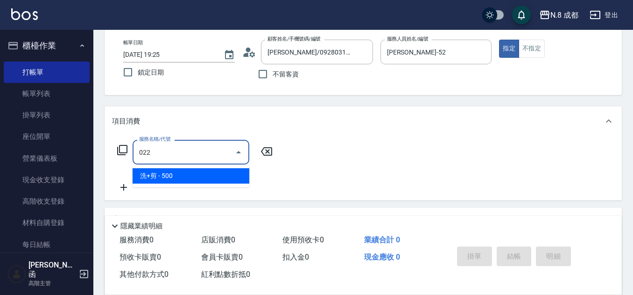
click at [174, 170] on span "洗+剪 - 500" at bounding box center [191, 175] width 117 height 15
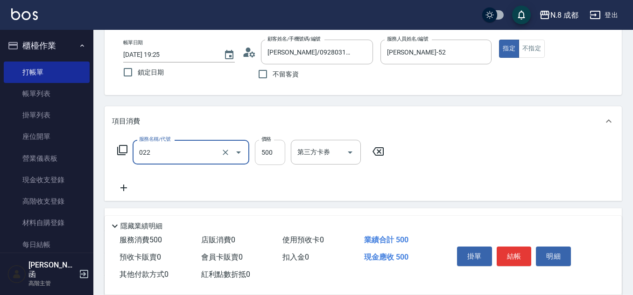
type input "洗+剪(022)"
click at [273, 148] on input "500" at bounding box center [270, 152] width 30 height 25
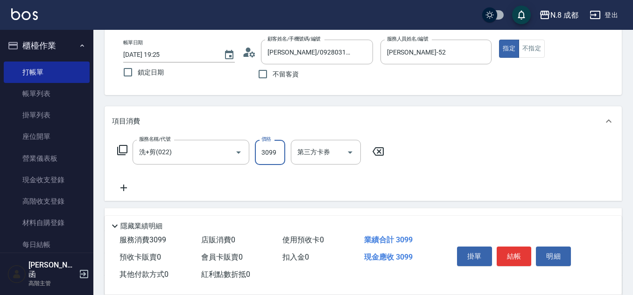
type input "3099"
click at [126, 191] on icon at bounding box center [123, 187] width 23 height 11
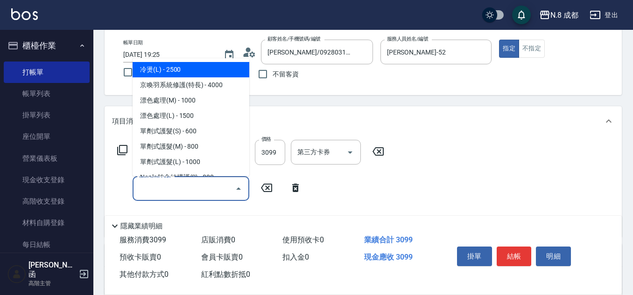
click at [157, 194] on input "服務名稱/代號" at bounding box center [184, 189] width 94 height 16
click at [188, 71] on span "互助3點 - 0" at bounding box center [191, 69] width 117 height 15
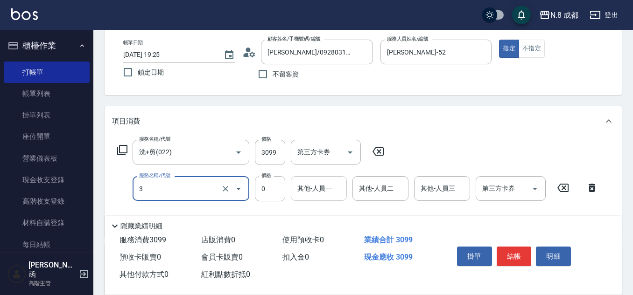
type input "互助3點(3)"
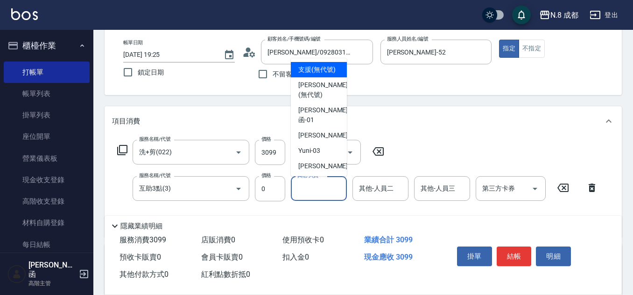
click at [319, 190] on input "其他-人員一" at bounding box center [319, 189] width 48 height 16
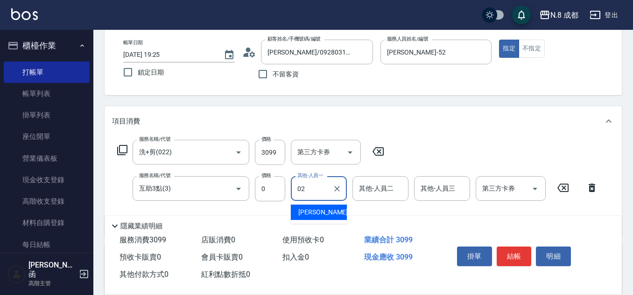
click at [326, 213] on span "[PERSON_NAME]-02" at bounding box center [327, 213] width 59 height 10
type input "[PERSON_NAME]-02"
click at [516, 252] on button "結帳" at bounding box center [514, 257] width 35 height 20
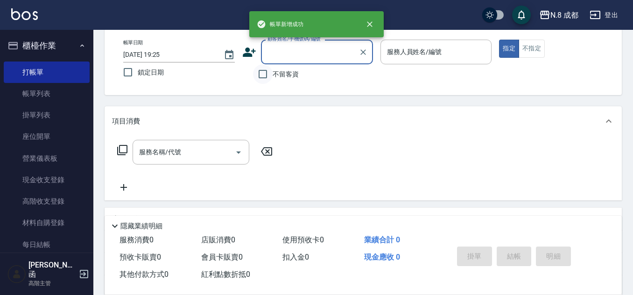
click at [265, 78] on input "不留客資" at bounding box center [263, 74] width 20 height 20
checkbox input "true"
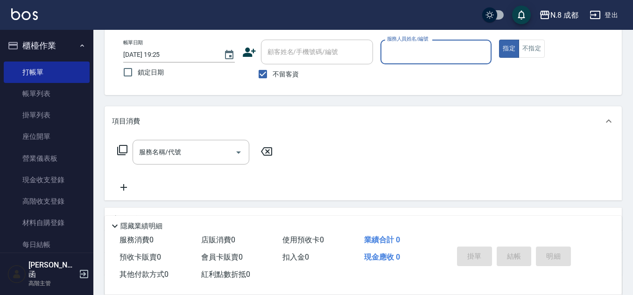
click at [417, 40] on label "服務人員姓名/編號" at bounding box center [407, 38] width 41 height 7
click at [417, 44] on input "服務人員姓名/編號" at bounding box center [436, 52] width 103 height 16
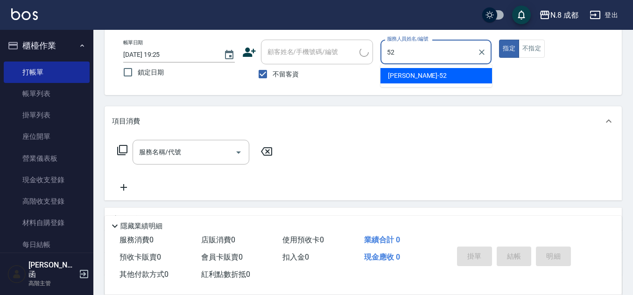
click at [417, 67] on ul "[PERSON_NAME]-52" at bounding box center [436, 75] width 112 height 23
drag, startPoint x: 414, startPoint y: 70, endPoint x: 302, endPoint y: 103, distance: 116.5
click at [413, 71] on div "[PERSON_NAME]-52" at bounding box center [436, 75] width 112 height 15
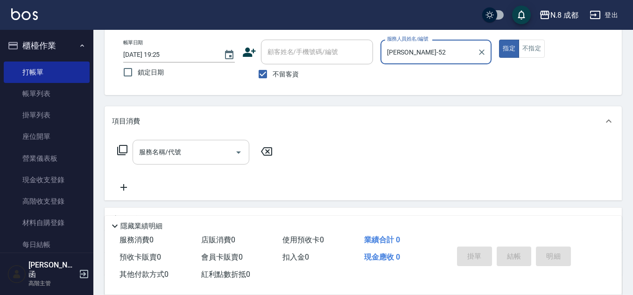
type input "[PERSON_NAME]-52"
click at [175, 155] on input "服務名稱/代號" at bounding box center [184, 152] width 94 height 16
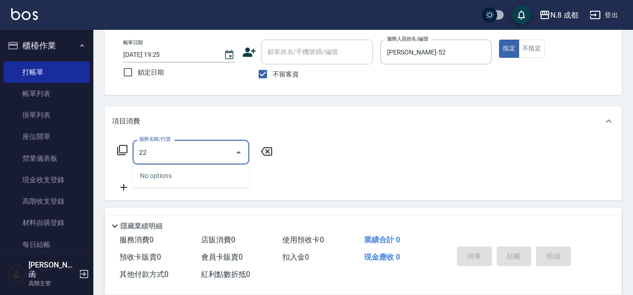
click at [173, 174] on div "No options" at bounding box center [191, 176] width 117 height 23
drag, startPoint x: 150, startPoint y: 147, endPoint x: 134, endPoint y: 148, distance: 15.5
click at [131, 147] on div "服務名稱/代號 22 服務名稱/代號" at bounding box center [195, 152] width 166 height 25
drag, startPoint x: 167, startPoint y: 153, endPoint x: 108, endPoint y: 151, distance: 58.4
click at [108, 151] on div "服務名稱/代號 05 服務名稱/代號" at bounding box center [363, 168] width 517 height 64
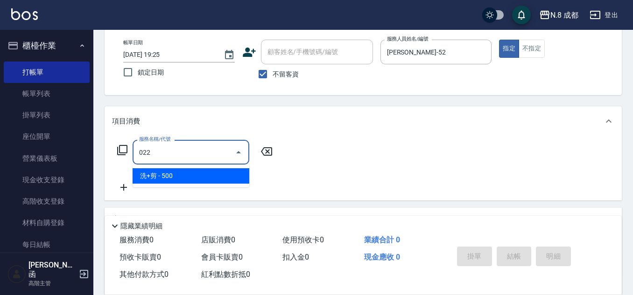
click at [168, 172] on span "洗+剪 - 500" at bounding box center [191, 175] width 117 height 15
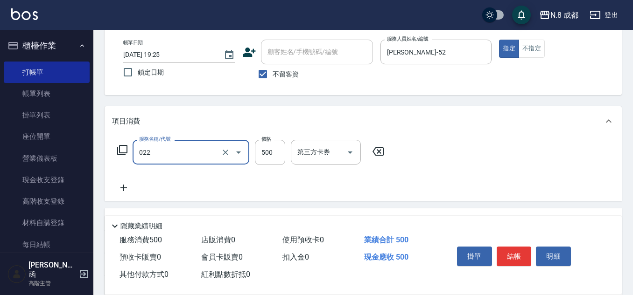
type input "洗+剪(022)"
click at [125, 186] on icon at bounding box center [123, 187] width 23 height 11
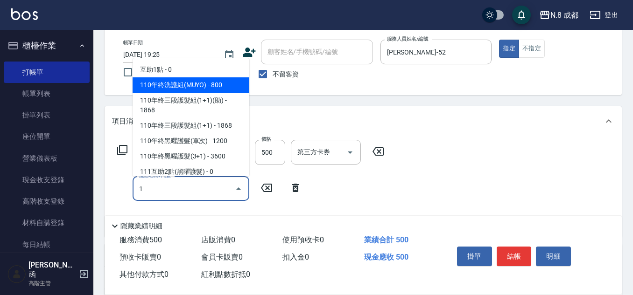
click at [168, 78] on span "110年終洗護組(MUYO) - 800" at bounding box center [191, 84] width 117 height 15
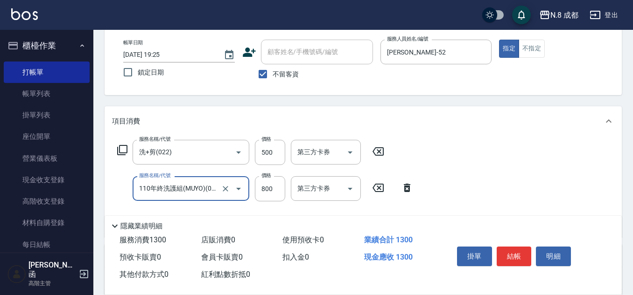
click at [171, 195] on input "110年終洗護組(MUYO)(091)" at bounding box center [178, 189] width 82 height 16
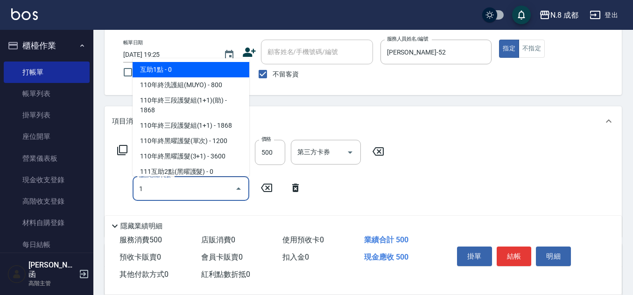
click at [189, 65] on span "互助1點 - 0" at bounding box center [191, 69] width 117 height 15
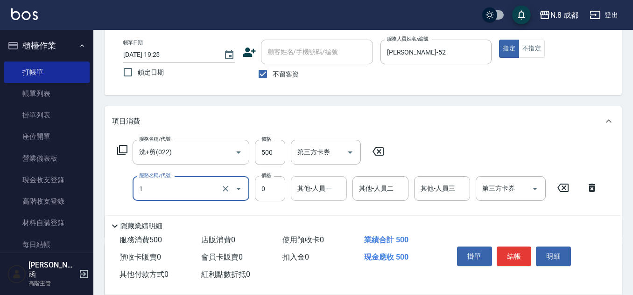
type input "互助1點(1)"
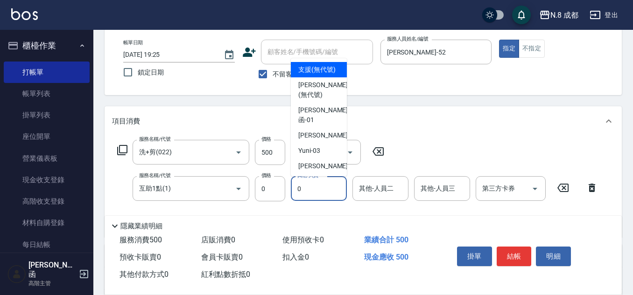
drag, startPoint x: 313, startPoint y: 187, endPoint x: 328, endPoint y: 210, distance: 27.3
click at [313, 187] on input "0" at bounding box center [319, 189] width 48 height 16
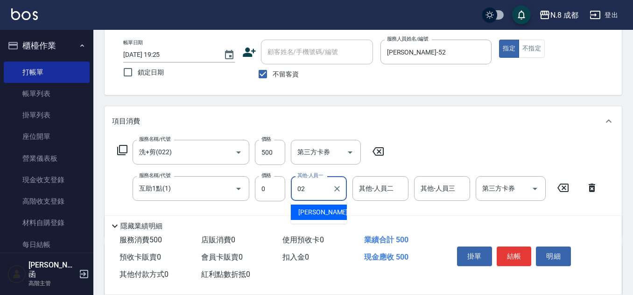
click at [327, 218] on div "[PERSON_NAME]-02" at bounding box center [319, 212] width 56 height 15
type input "[PERSON_NAME]-02"
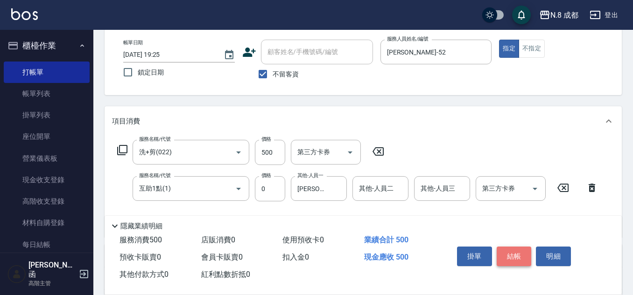
click at [518, 253] on button "結帳" at bounding box center [514, 257] width 35 height 20
